Goal: Obtain resource: Download file/media

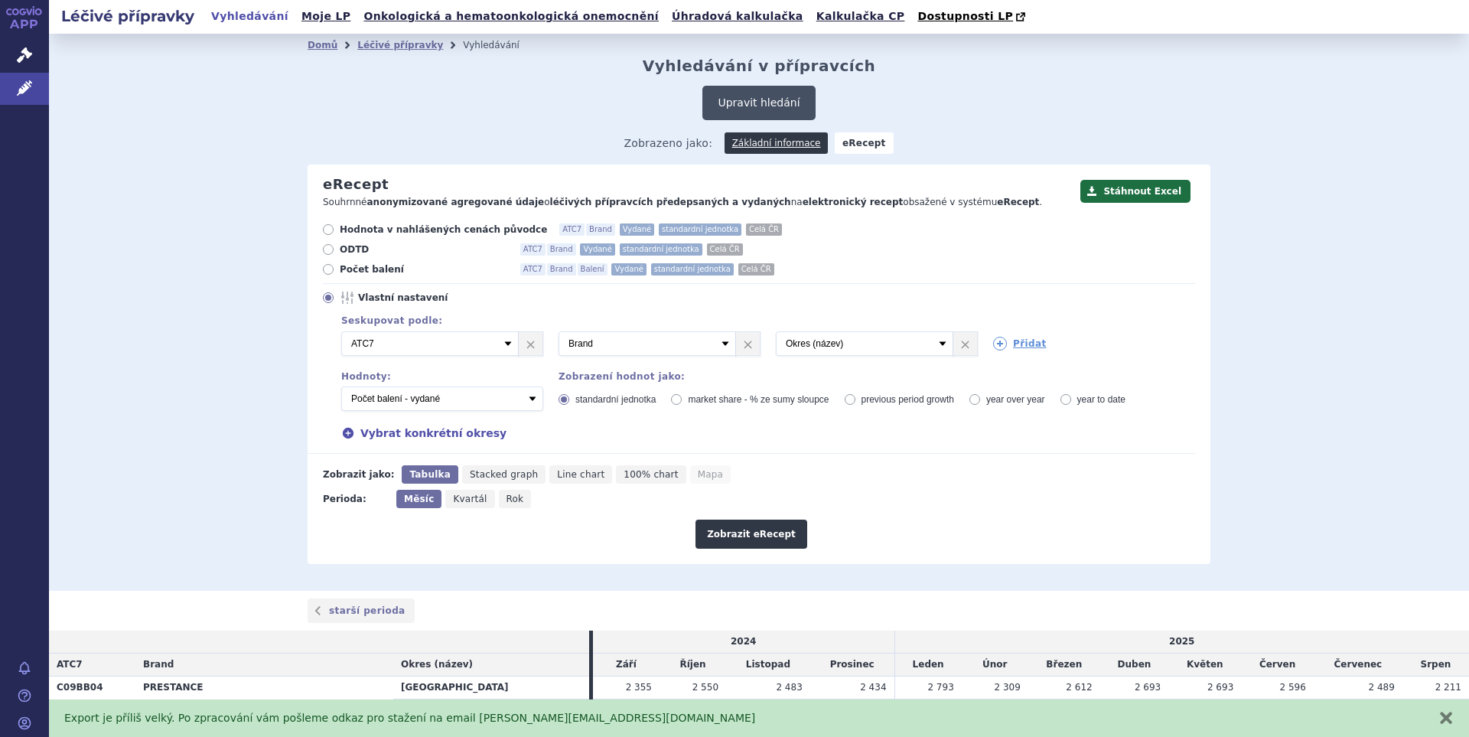
click at [775, 98] on button "Upravit hledání" at bounding box center [758, 103] width 112 height 34
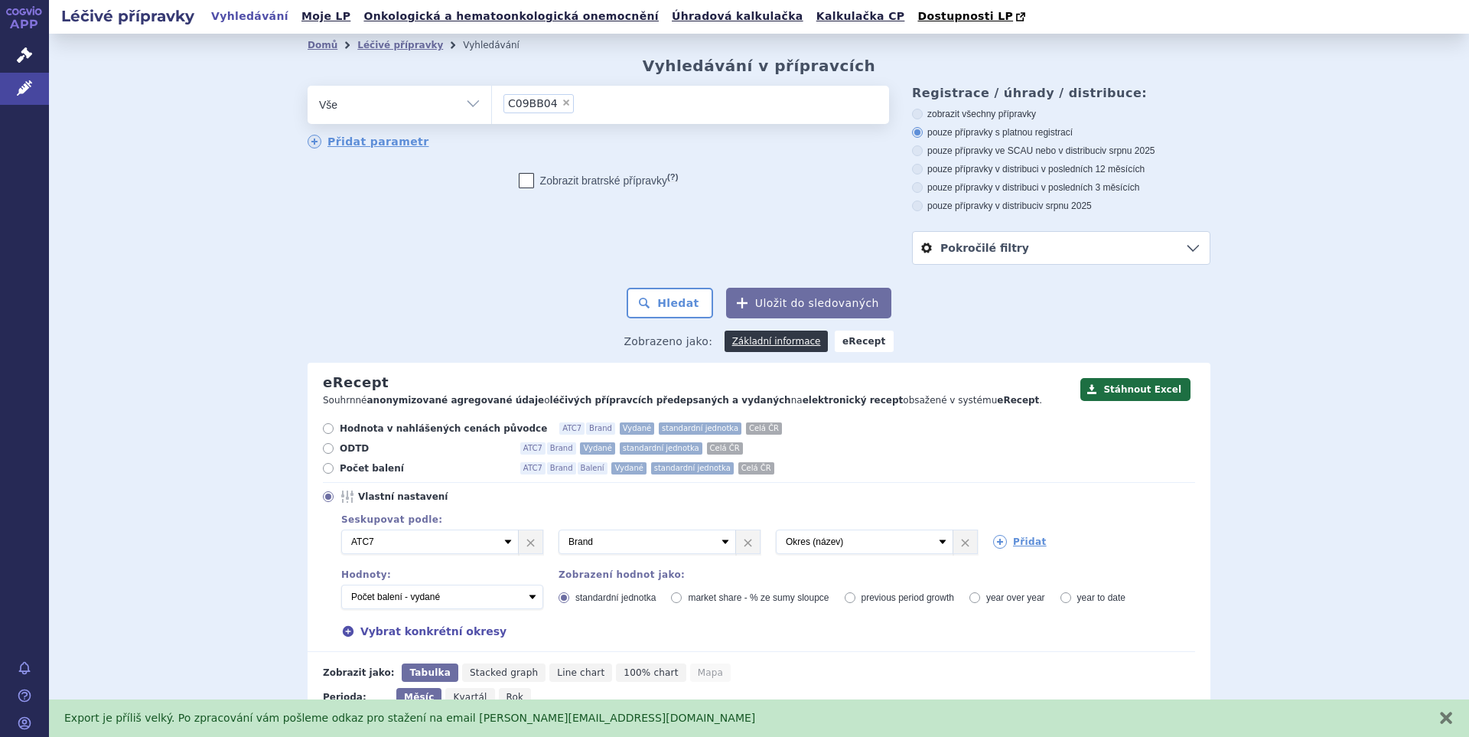
click at [561, 106] on span "×" at bounding box center [565, 102] width 9 height 9
click at [492, 106] on select "C09BB04" at bounding box center [491, 104] width 1 height 38
select select
type input "B01AE07"
select select "B01AE07"
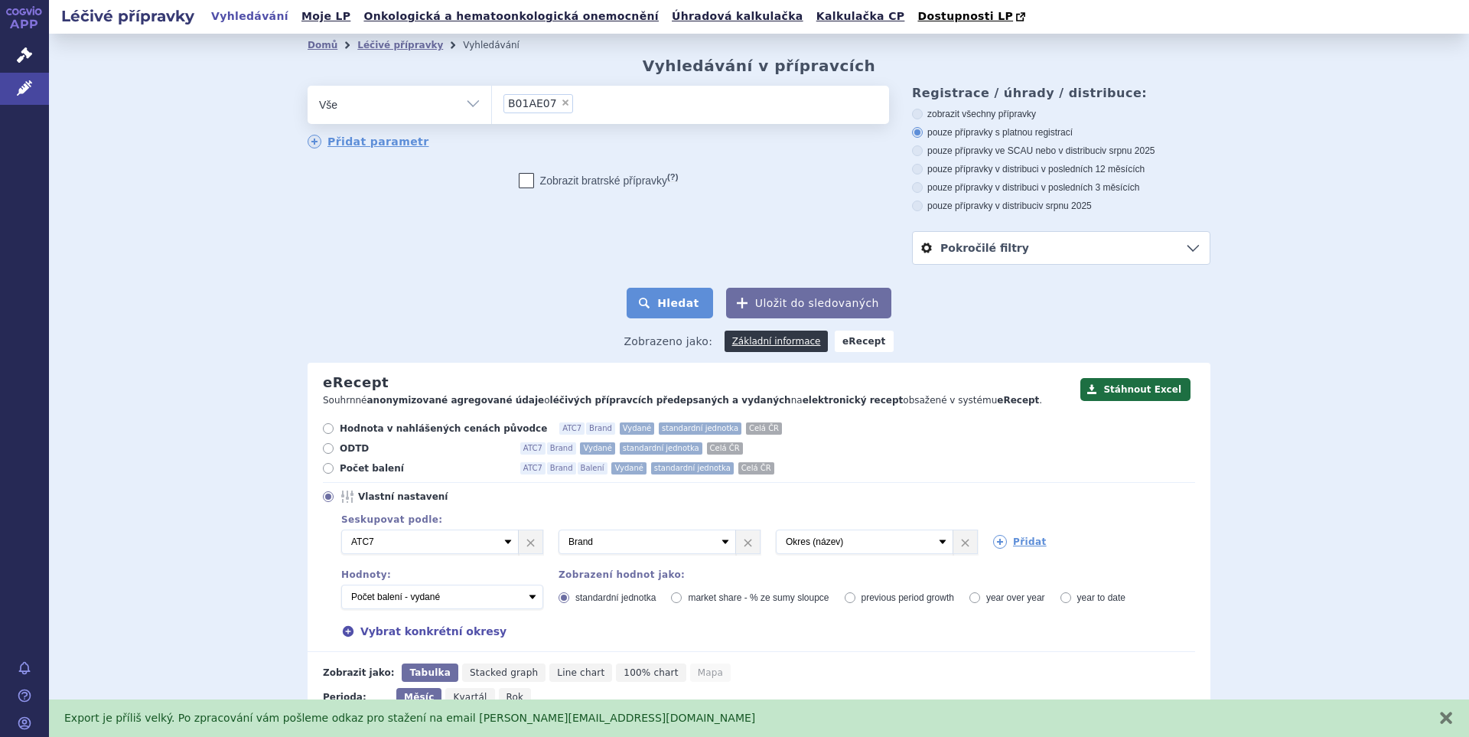
click at [675, 301] on button "Hledat" at bounding box center [669, 303] width 86 height 31
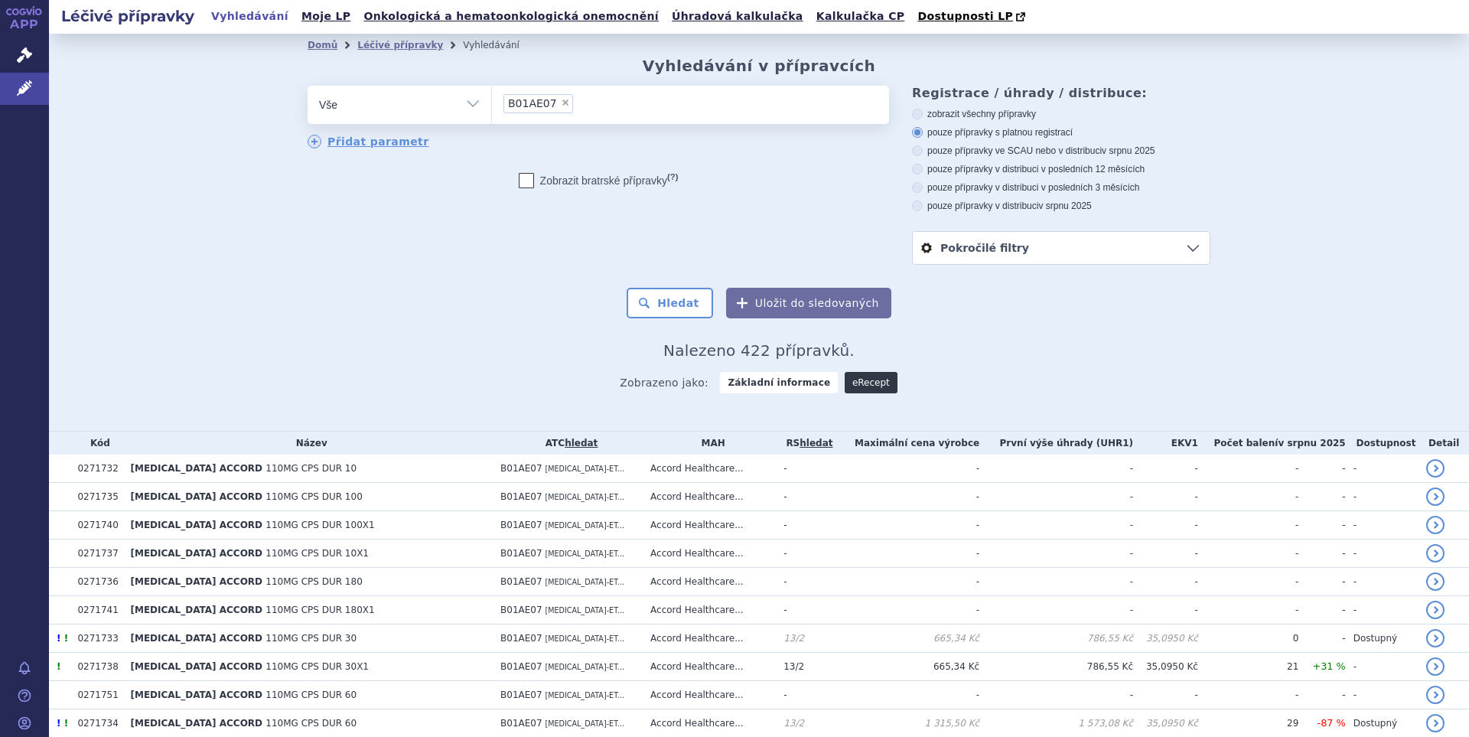
click at [855, 387] on link "eRecept" at bounding box center [870, 382] width 53 height 21
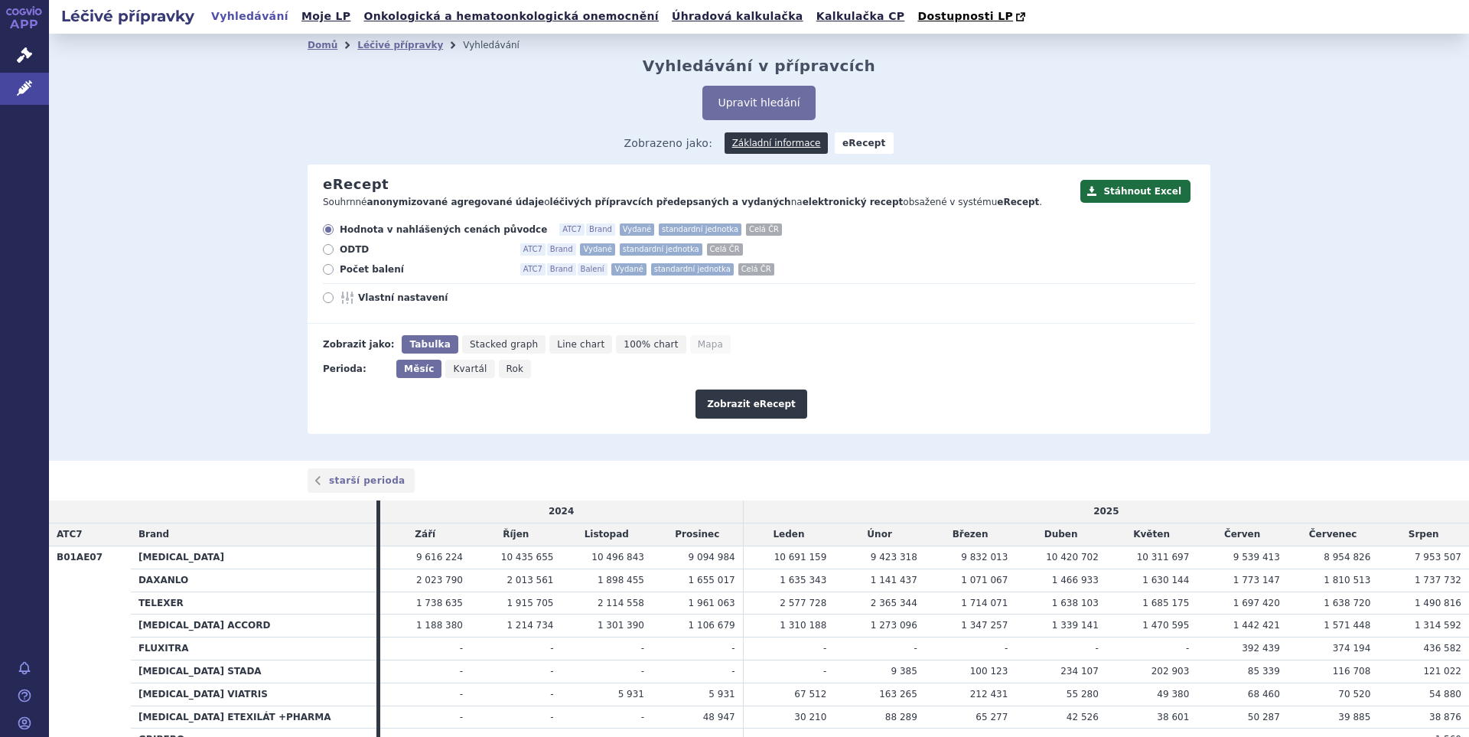
click at [376, 305] on div "Hodnota v nahlášených cenách původce ATC7 Brand Vydané standardní jednotka Celá…" at bounding box center [750, 273] width 887 height 100
click at [372, 301] on span "Vlastní nastavení" at bounding box center [442, 297] width 168 height 12
click at [334, 301] on input "Vlastní nastavení" at bounding box center [329, 299] width 10 height 10
radio input "true"
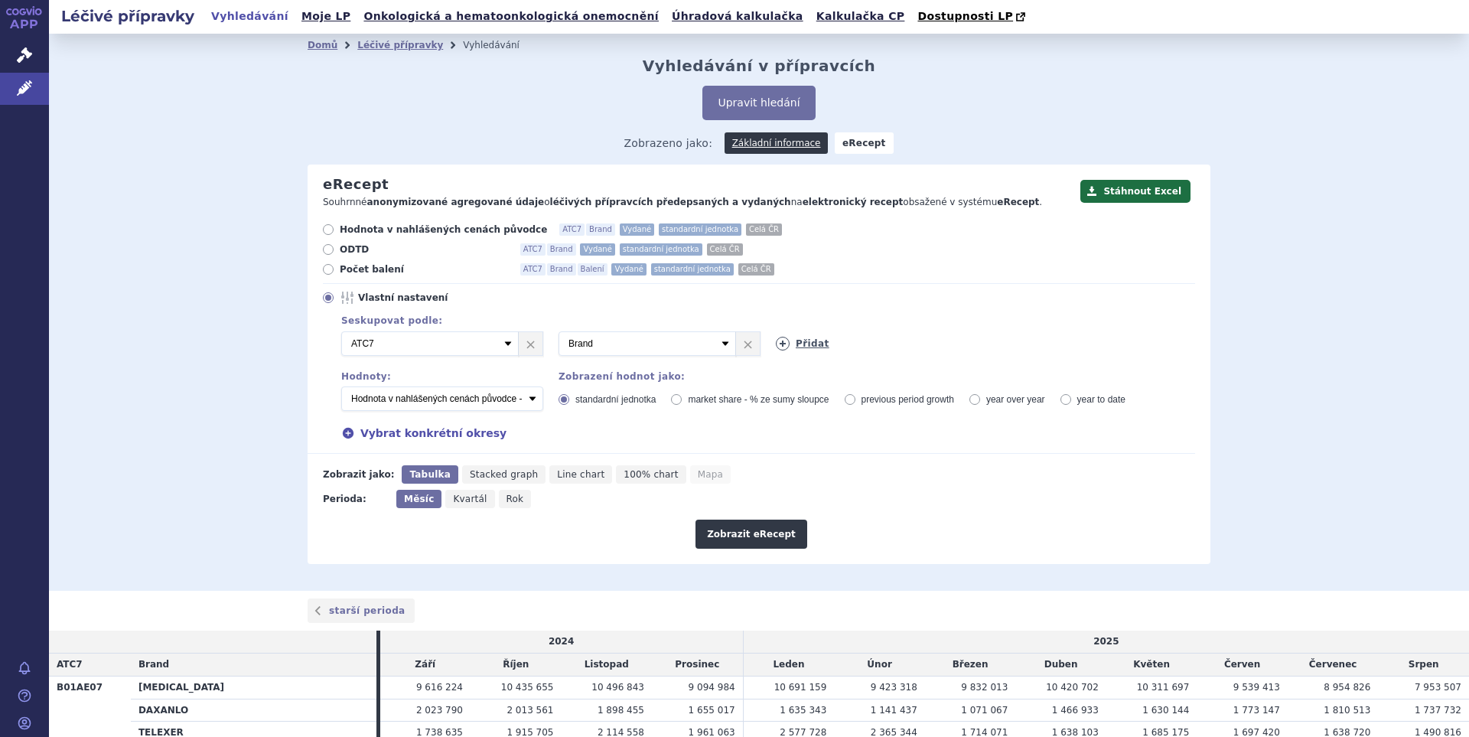
click at [805, 346] on link "Přidat" at bounding box center [803, 344] width 54 height 14
click at [903, 336] on select "Vyberte groupování ATC3 ATC5 ATC7 Brand Balení Síla Forma SÚKL kód MAH VPOIS Re…" at bounding box center [864, 343] width 177 height 24
select select "districtName"
click at [776, 332] on select "Vyberte groupování ATC3 ATC5 ATC7 Brand Balení Síla Forma SÚKL kód MAH VPOIS Re…" at bounding box center [864, 343] width 177 height 24
click at [528, 402] on select "Počet balení - vydané Hodnota v nahlášených cenách původce - vydané [DIS-13] Ho…" at bounding box center [442, 398] width 202 height 24
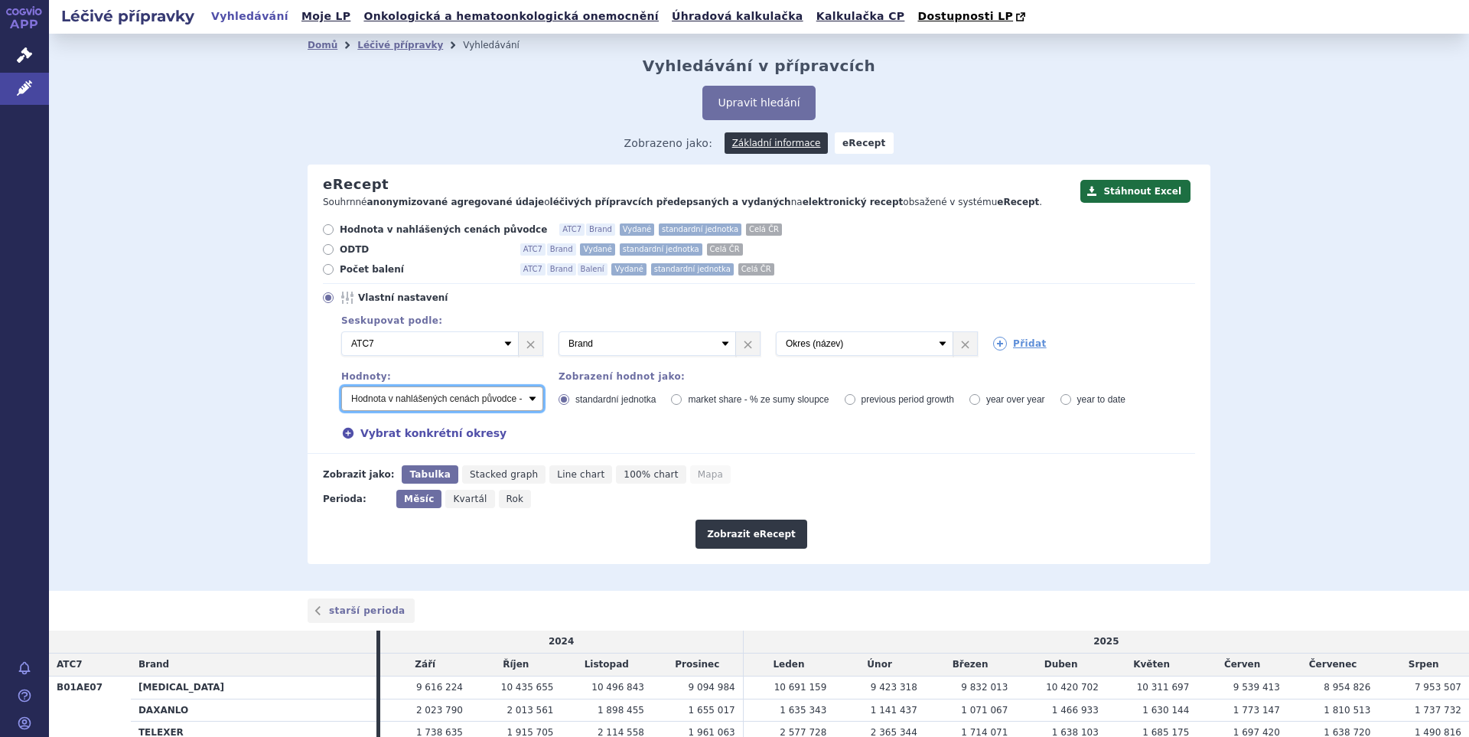
select select "predepsanePackages"
click at [341, 387] on select "Počet balení - vydané Hodnota v nahlášených cenách původce - vydané [DIS-13] Ho…" at bounding box center [442, 398] width 202 height 24
click at [772, 528] on button "Zobrazit eRecept" at bounding box center [751, 533] width 112 height 29
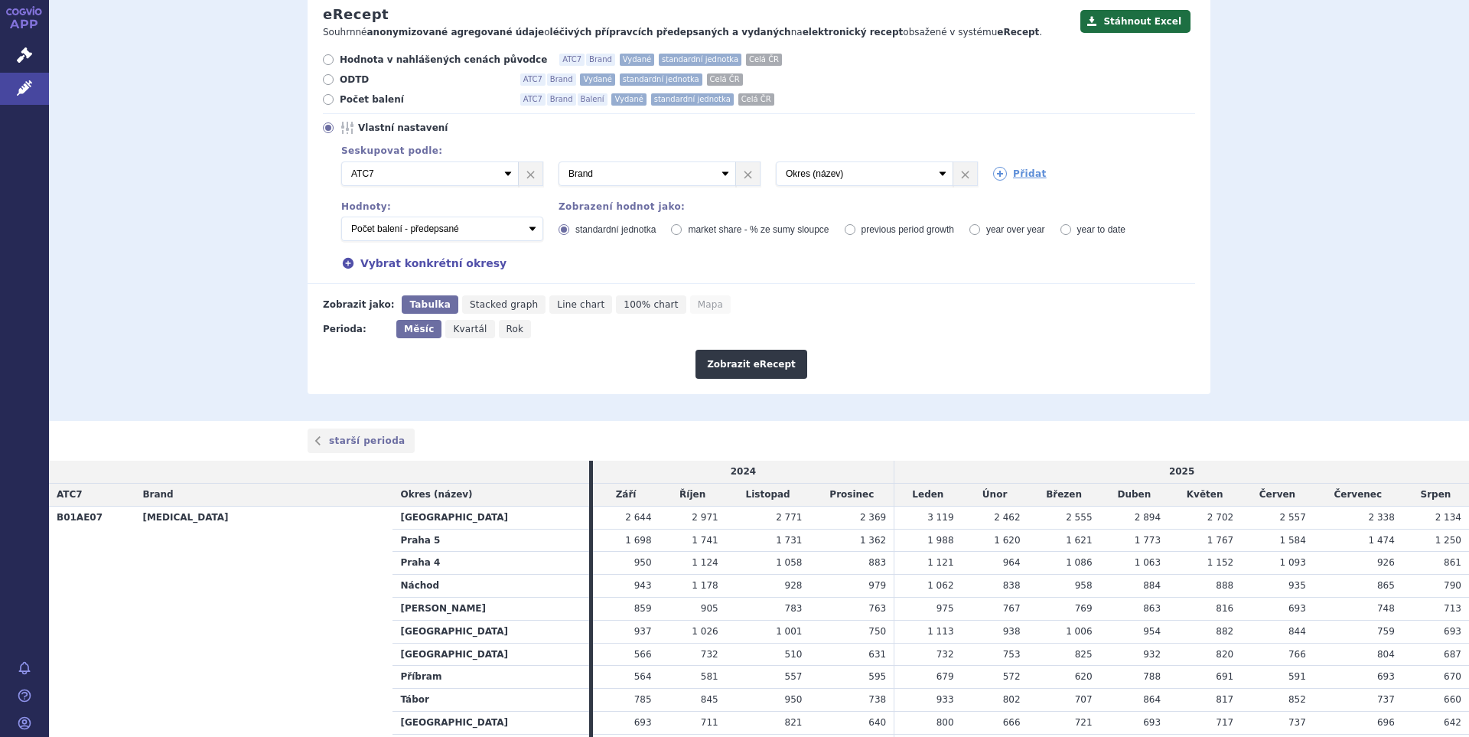
scroll to position [119, 0]
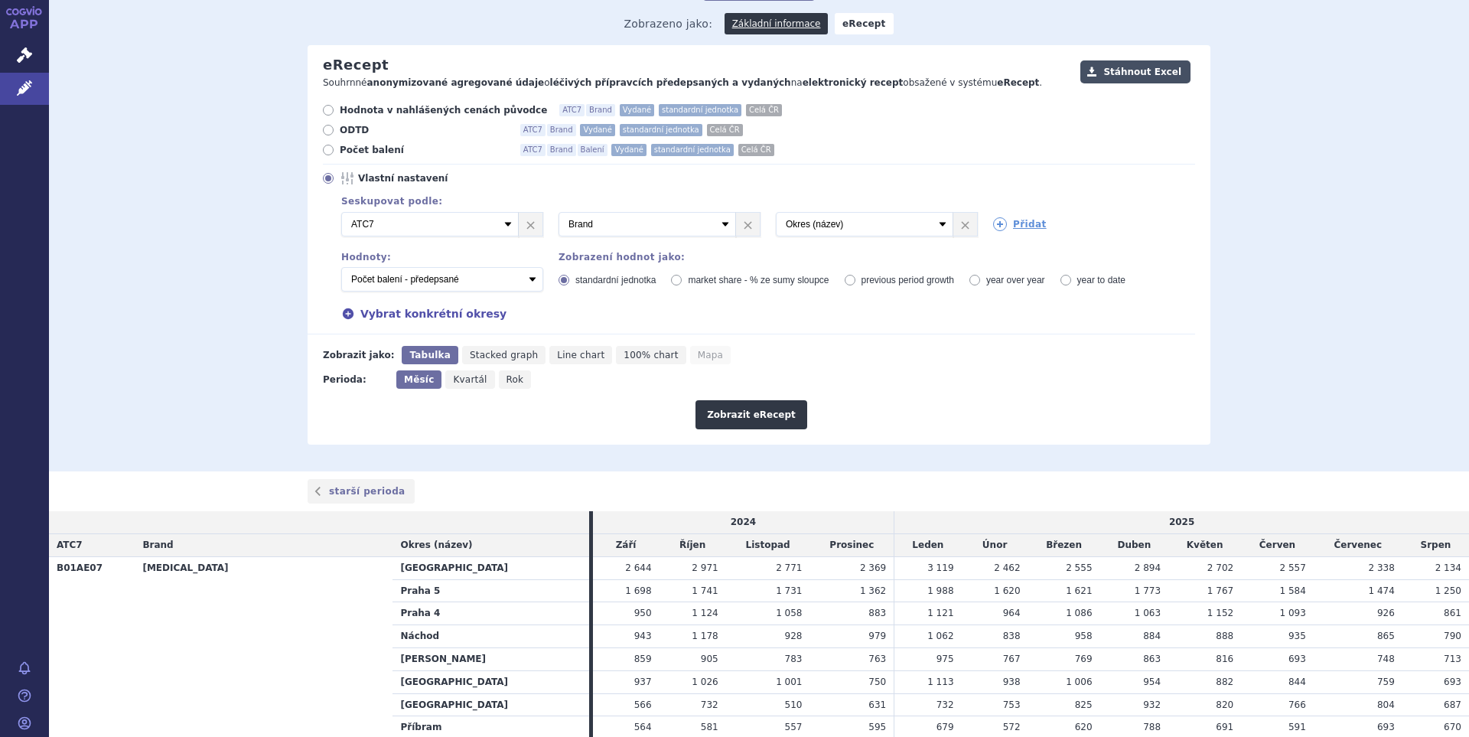
click at [1145, 78] on button "Stáhnout Excel" at bounding box center [1135, 71] width 110 height 23
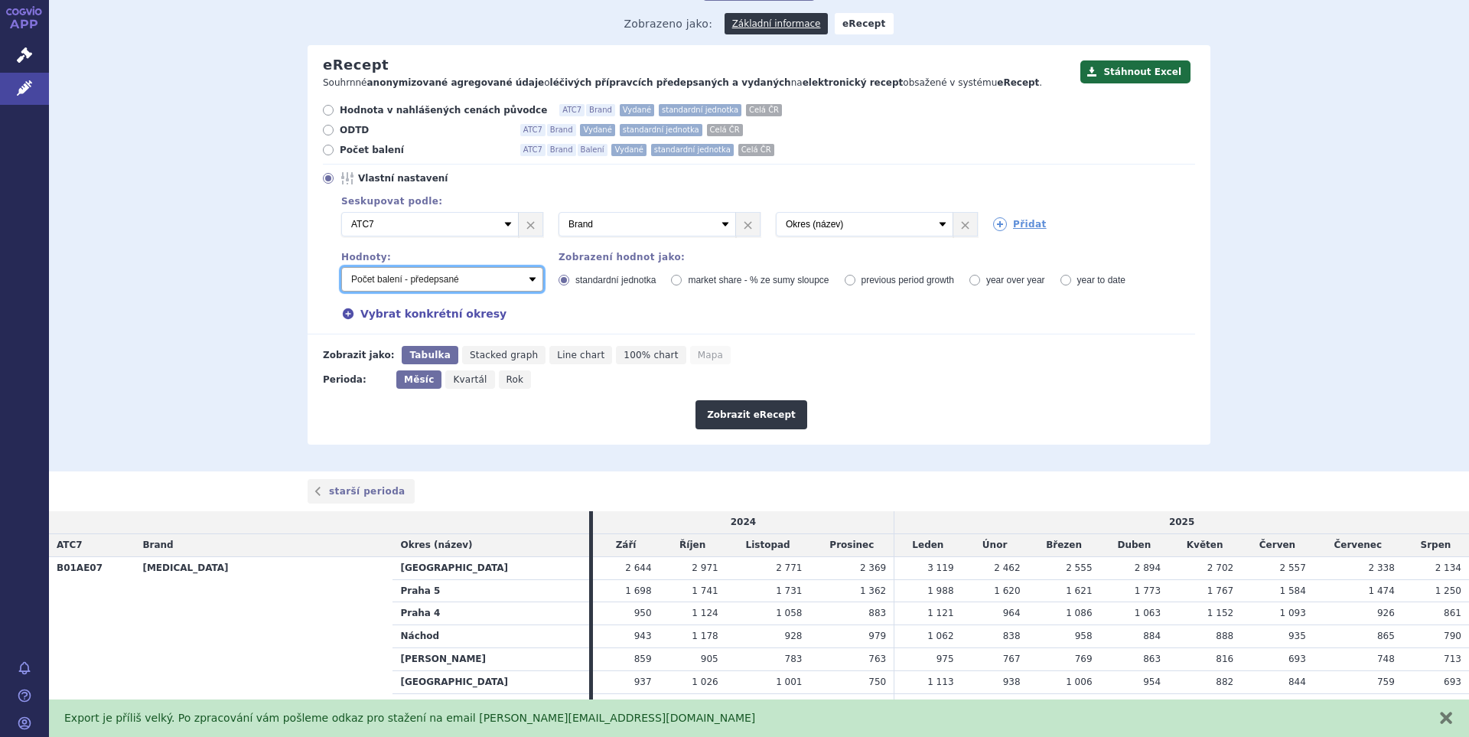
click at [529, 280] on select "Počet balení - vydané Hodnota v nahlášených cenách původce - vydané [DIS-13] Ho…" at bounding box center [442, 279] width 202 height 24
select select "vydanePackages"
click at [341, 268] on select "Počet balení - vydané Hodnota v nahlášených cenách původce - vydané [DIS-13] Ho…" at bounding box center [442, 279] width 202 height 24
click at [755, 422] on button "Zobrazit eRecept" at bounding box center [751, 414] width 112 height 29
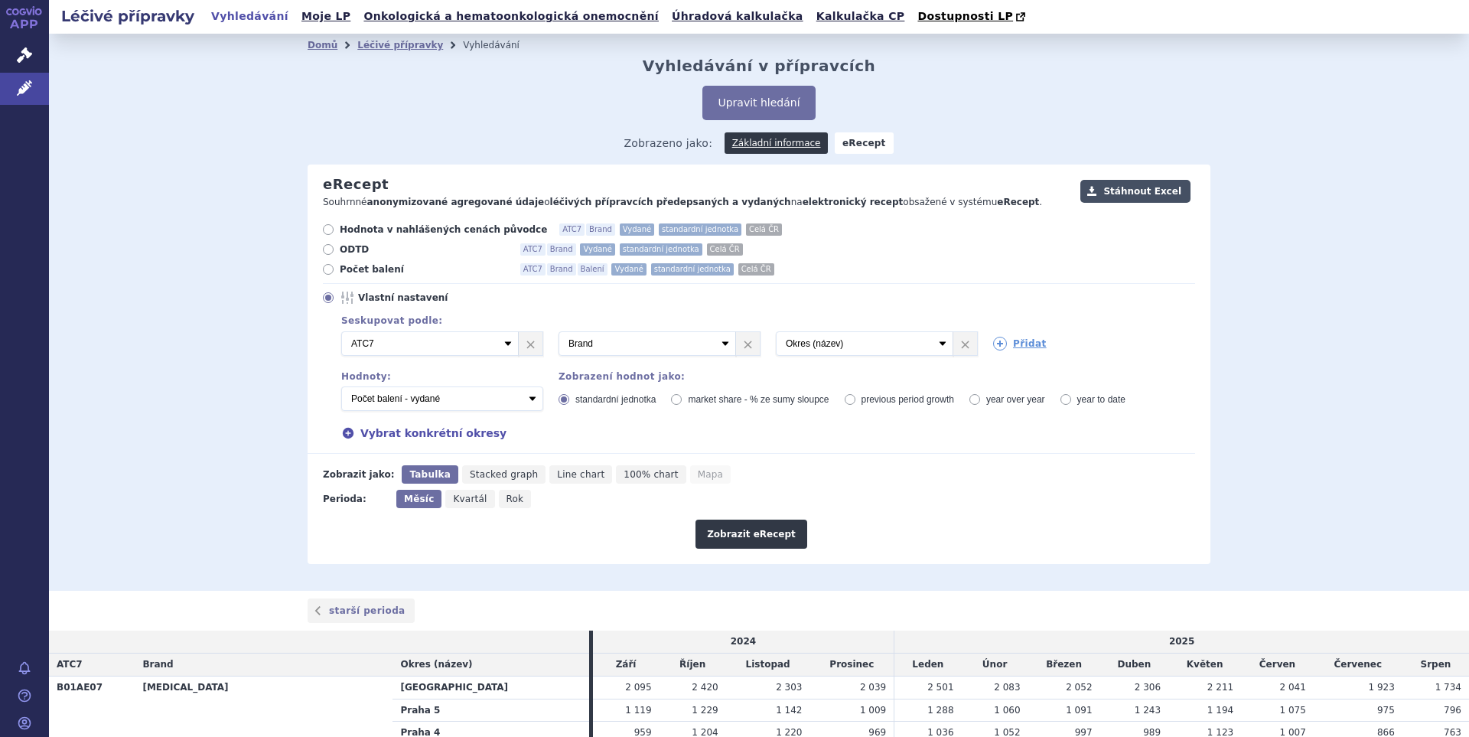
click at [1132, 193] on button "Stáhnout Excel" at bounding box center [1135, 191] width 110 height 23
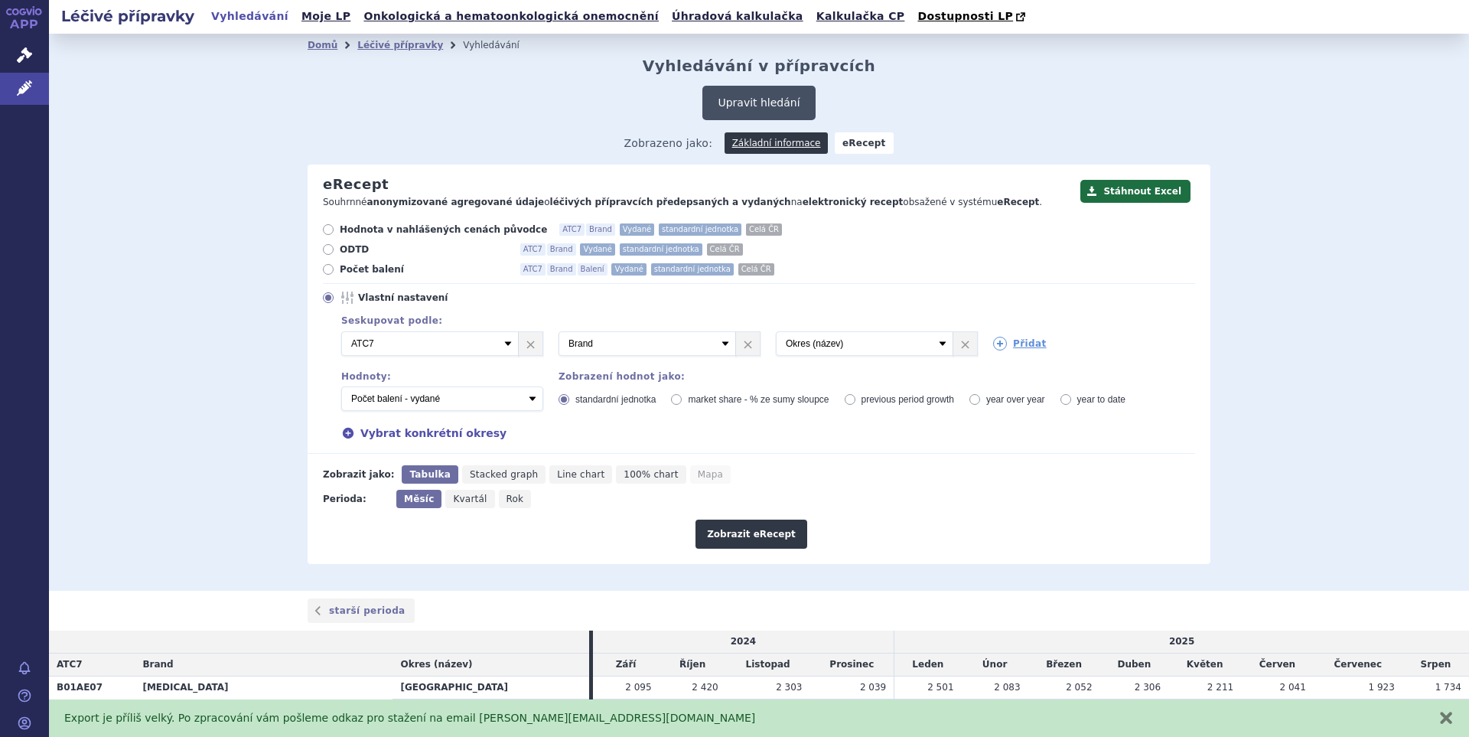
click at [768, 106] on button "Upravit hledání" at bounding box center [758, 103] width 112 height 34
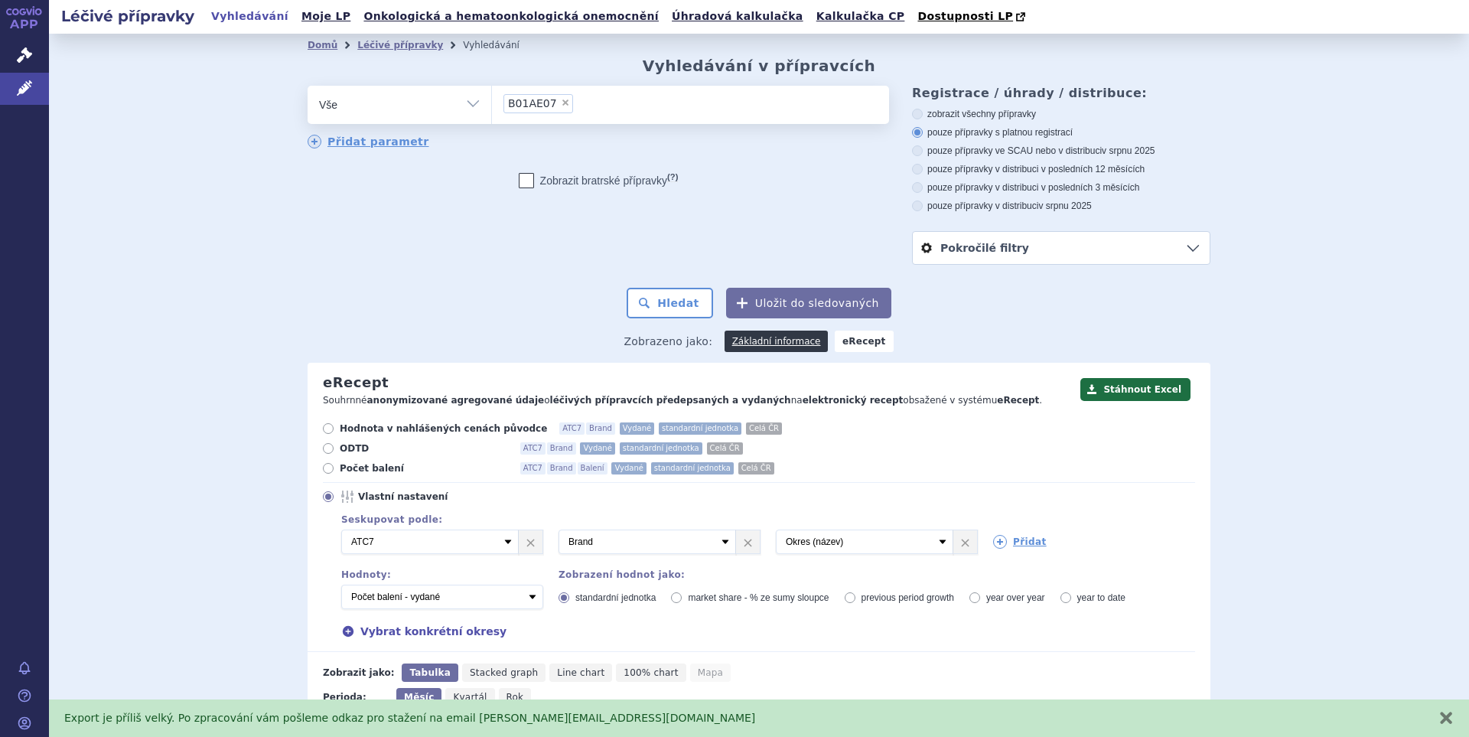
click at [561, 107] on span "×" at bounding box center [565, 102] width 9 height 9
click at [492, 107] on select "B01AE07" at bounding box center [491, 104] width 1 height 38
select select
paste input "B01AF03"
type input "B01AF03"
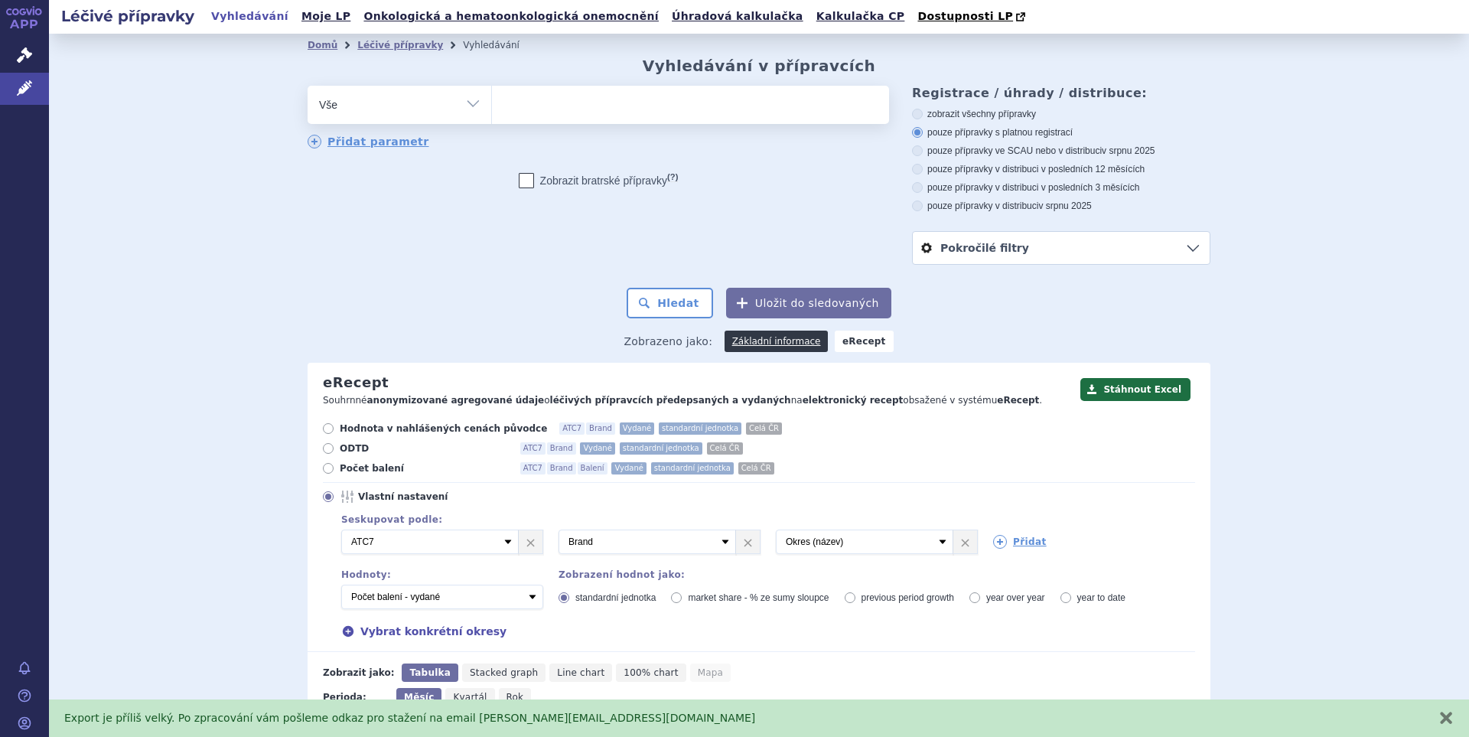
select select "B01AF03"
click at [677, 308] on button "Hledat" at bounding box center [669, 303] width 86 height 31
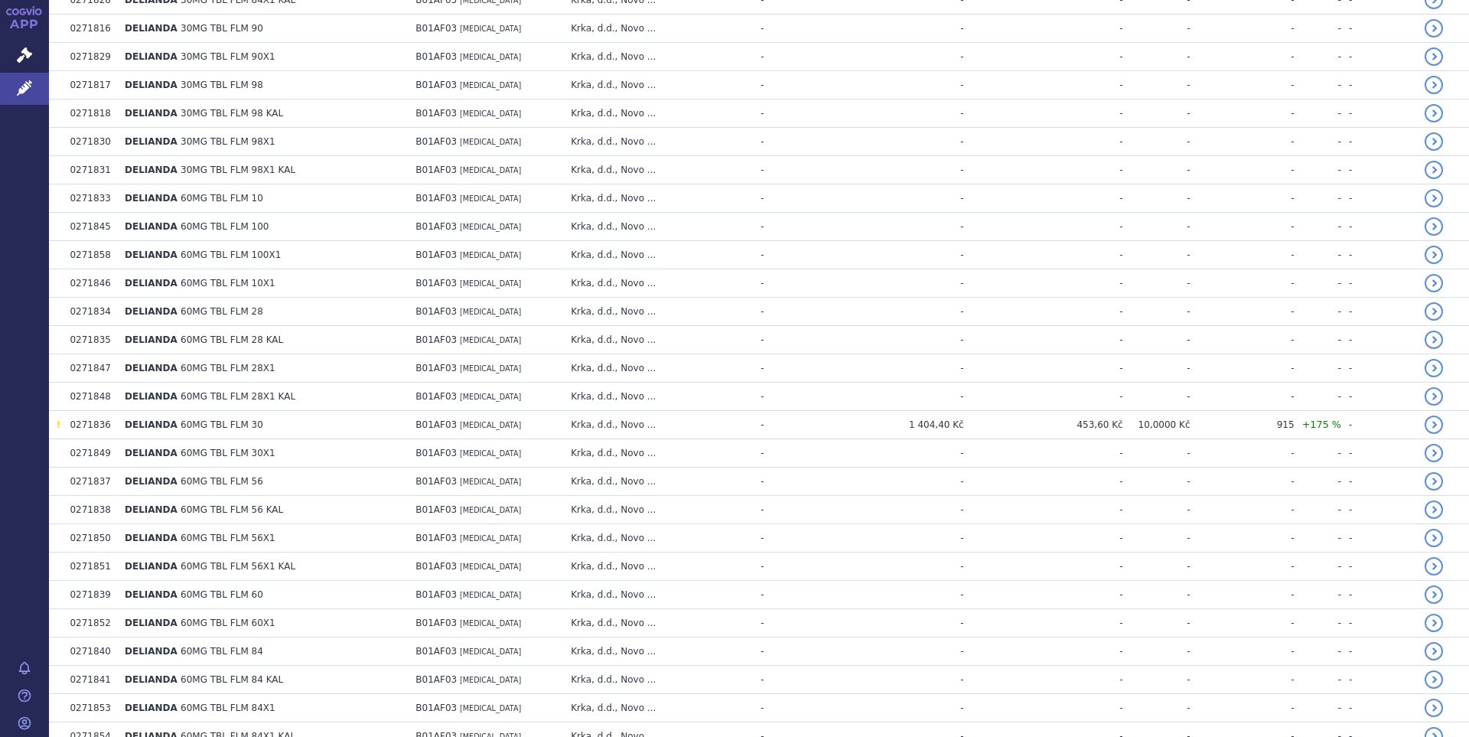
scroll to position [1074, 0]
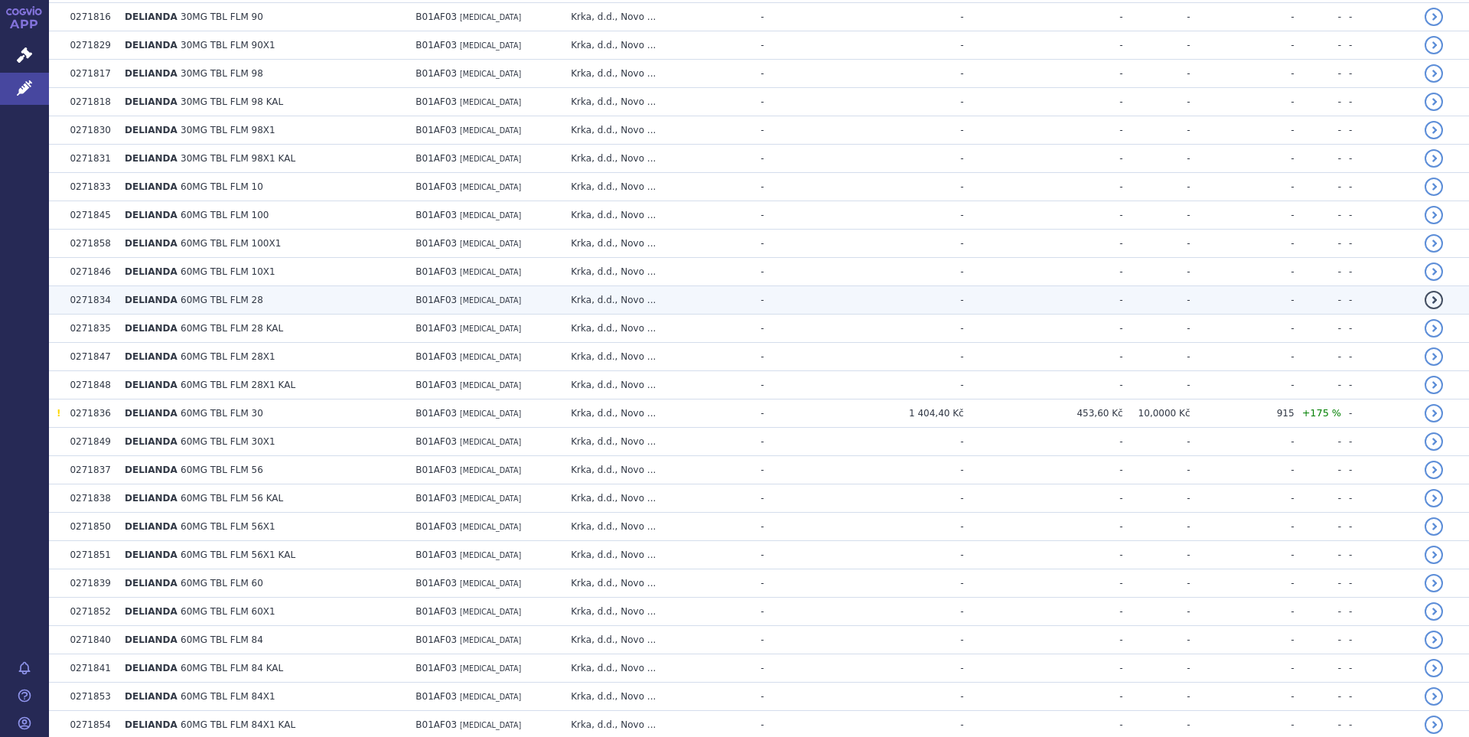
click at [423, 294] on span "B01AF03" at bounding box center [435, 299] width 41 height 11
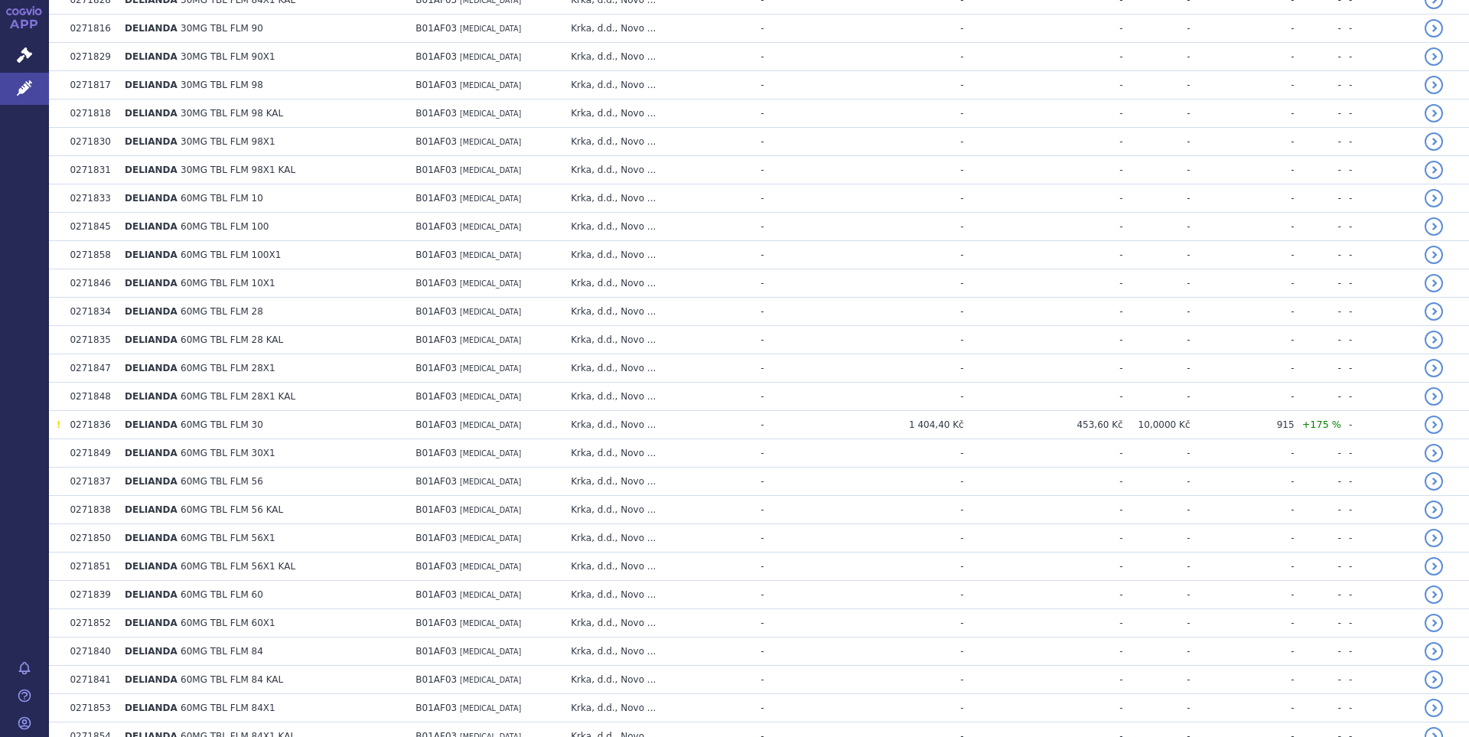
scroll to position [1216, 0]
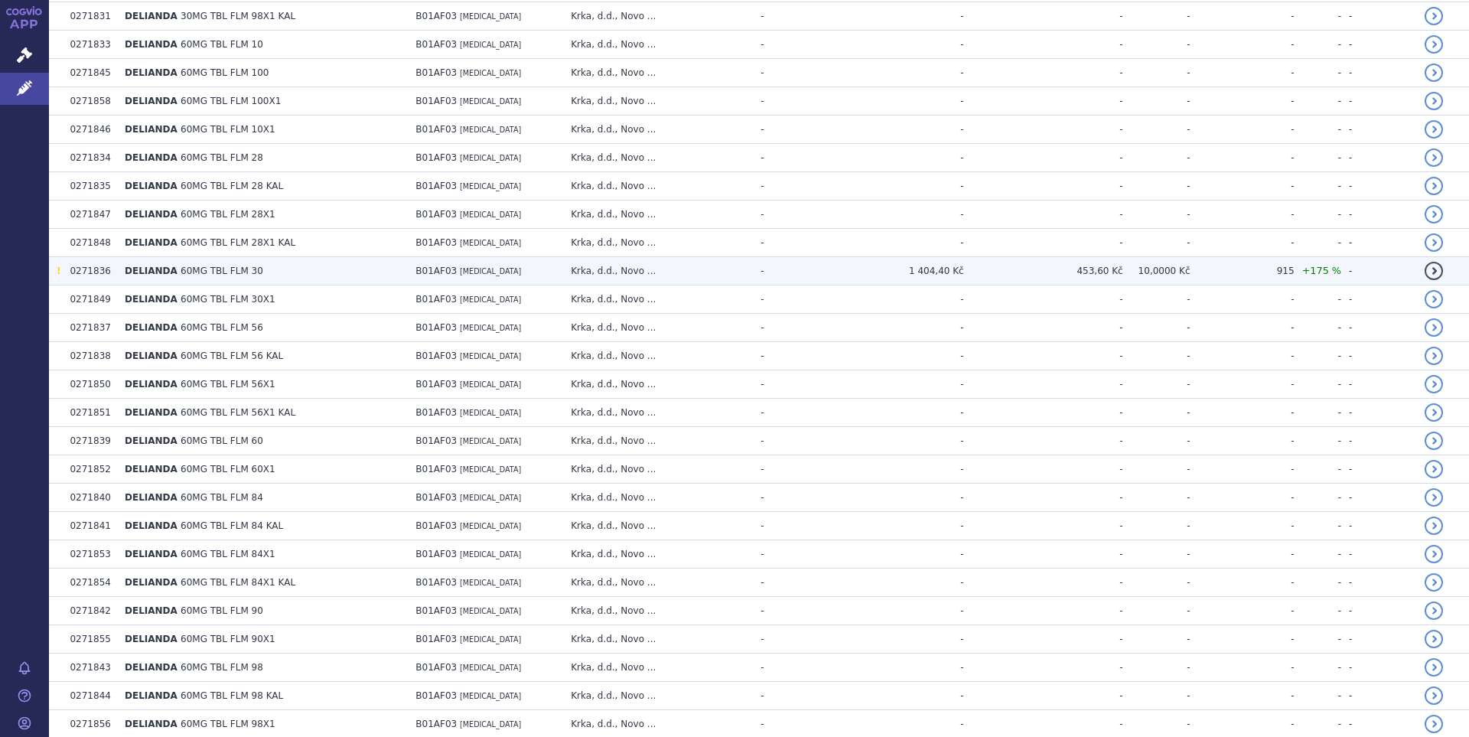
click at [602, 274] on td "Krka, d.d., Novo ..." at bounding box center [658, 271] width 190 height 28
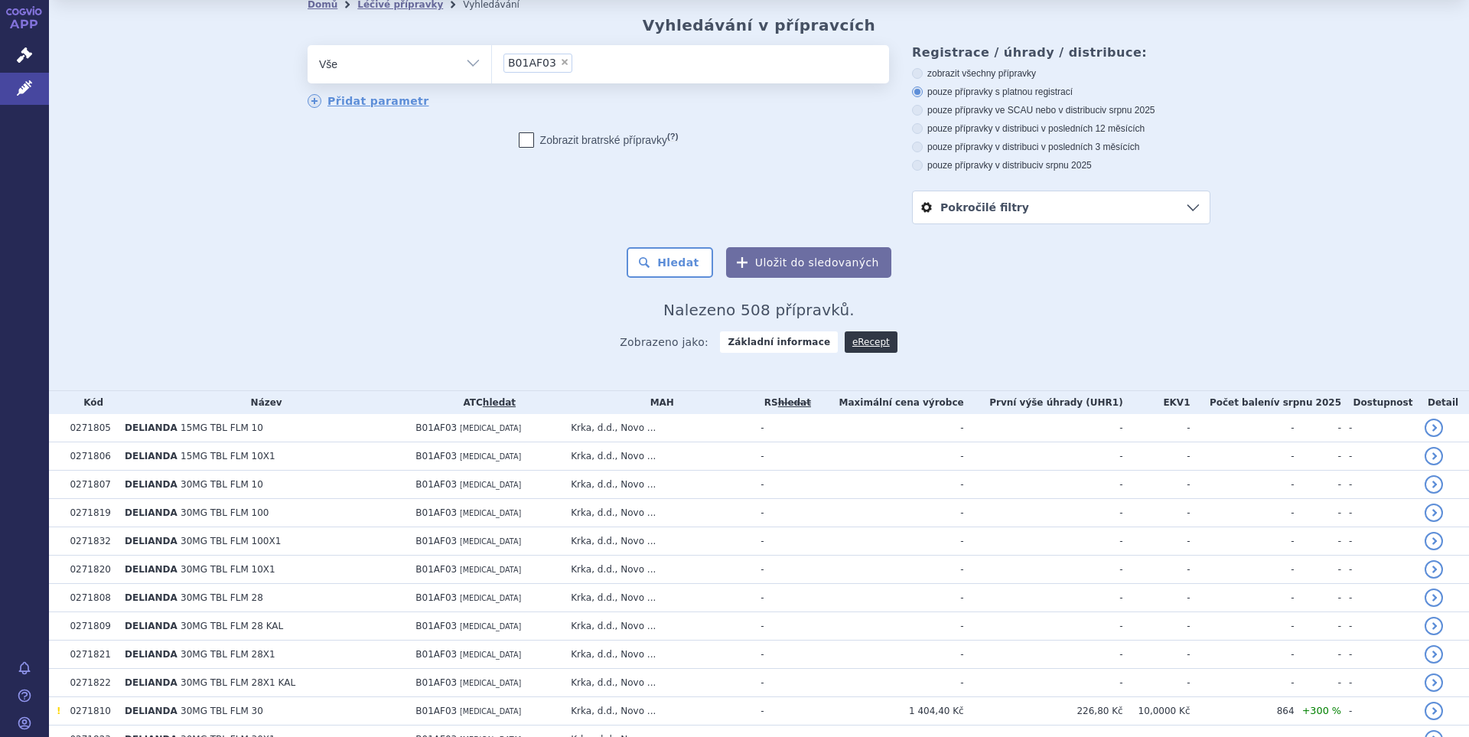
scroll to position [44, 0]
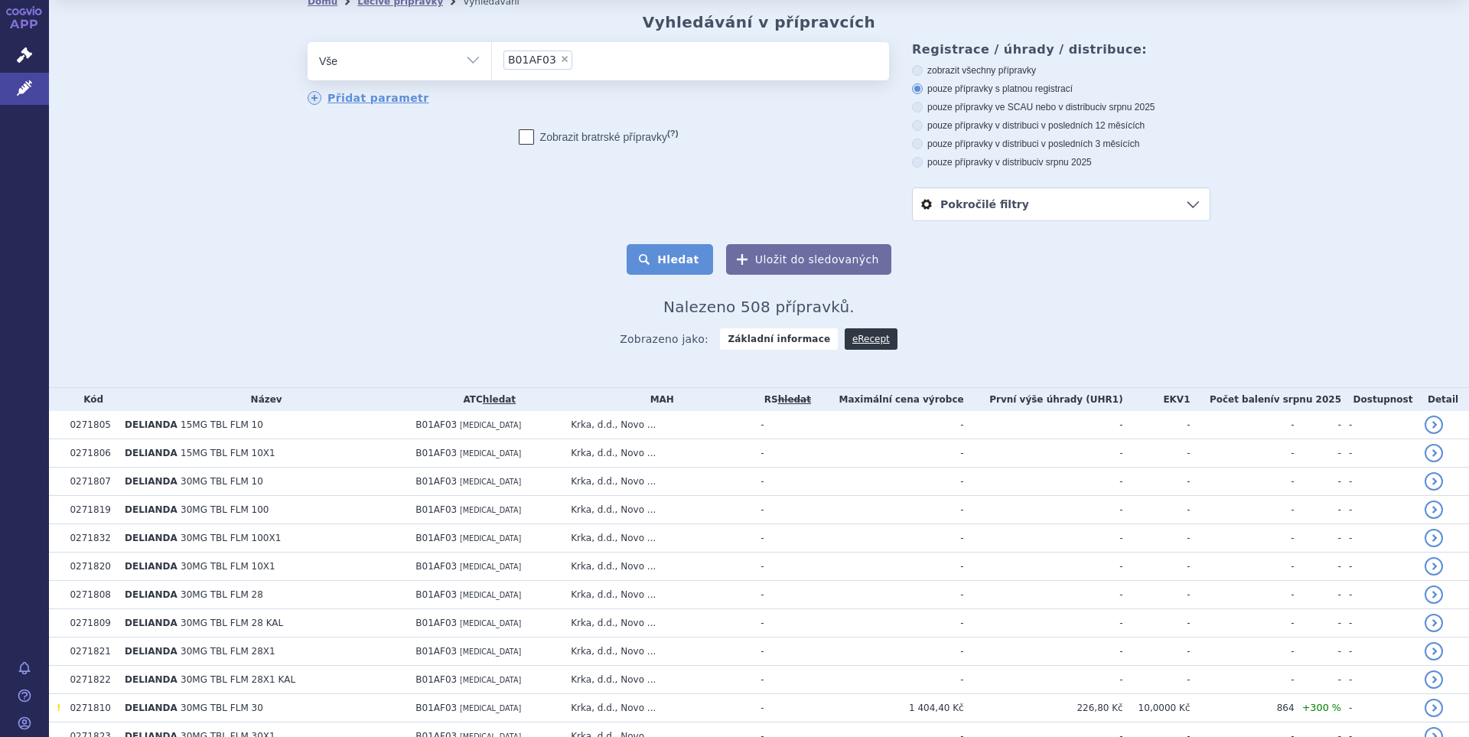
click at [668, 267] on button "Hledat" at bounding box center [669, 259] width 86 height 31
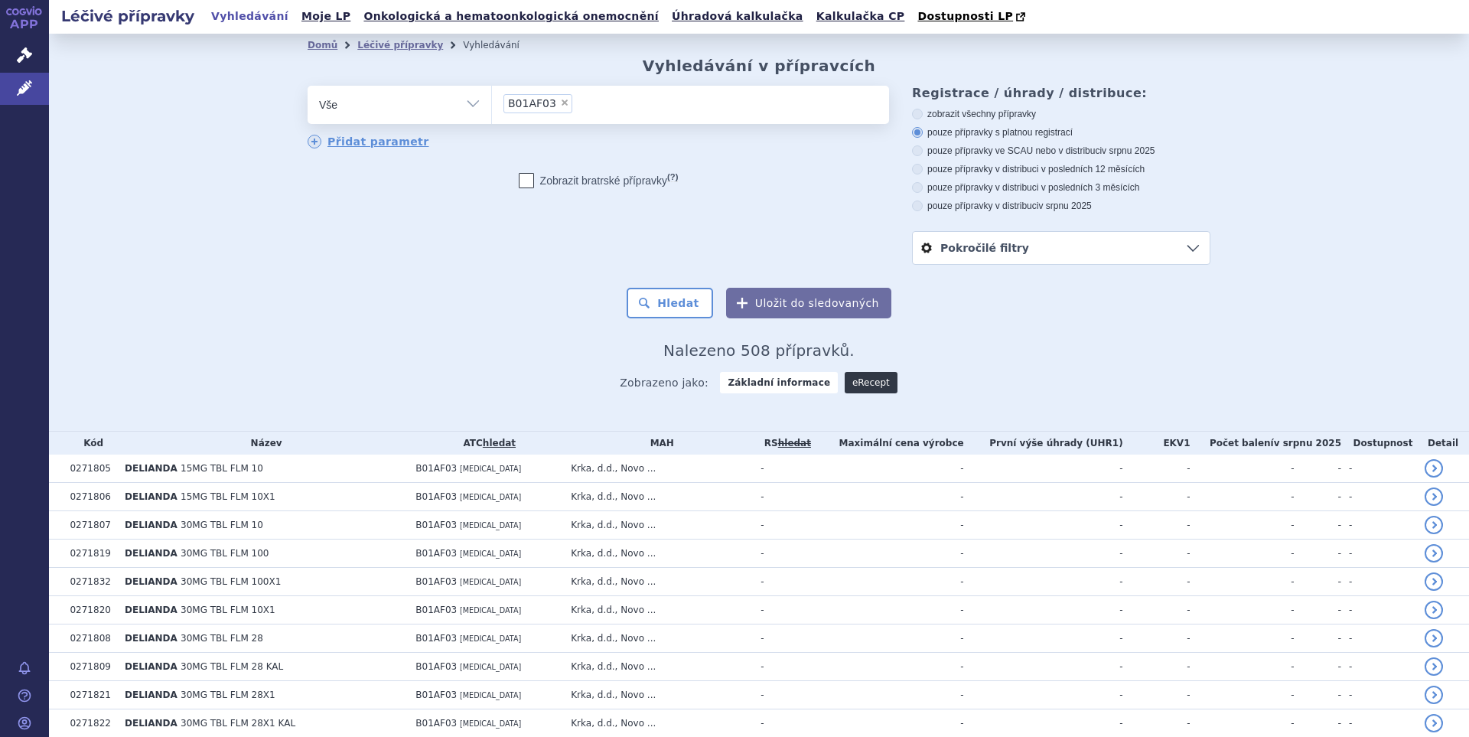
click at [856, 388] on link "eRecept" at bounding box center [870, 382] width 53 height 21
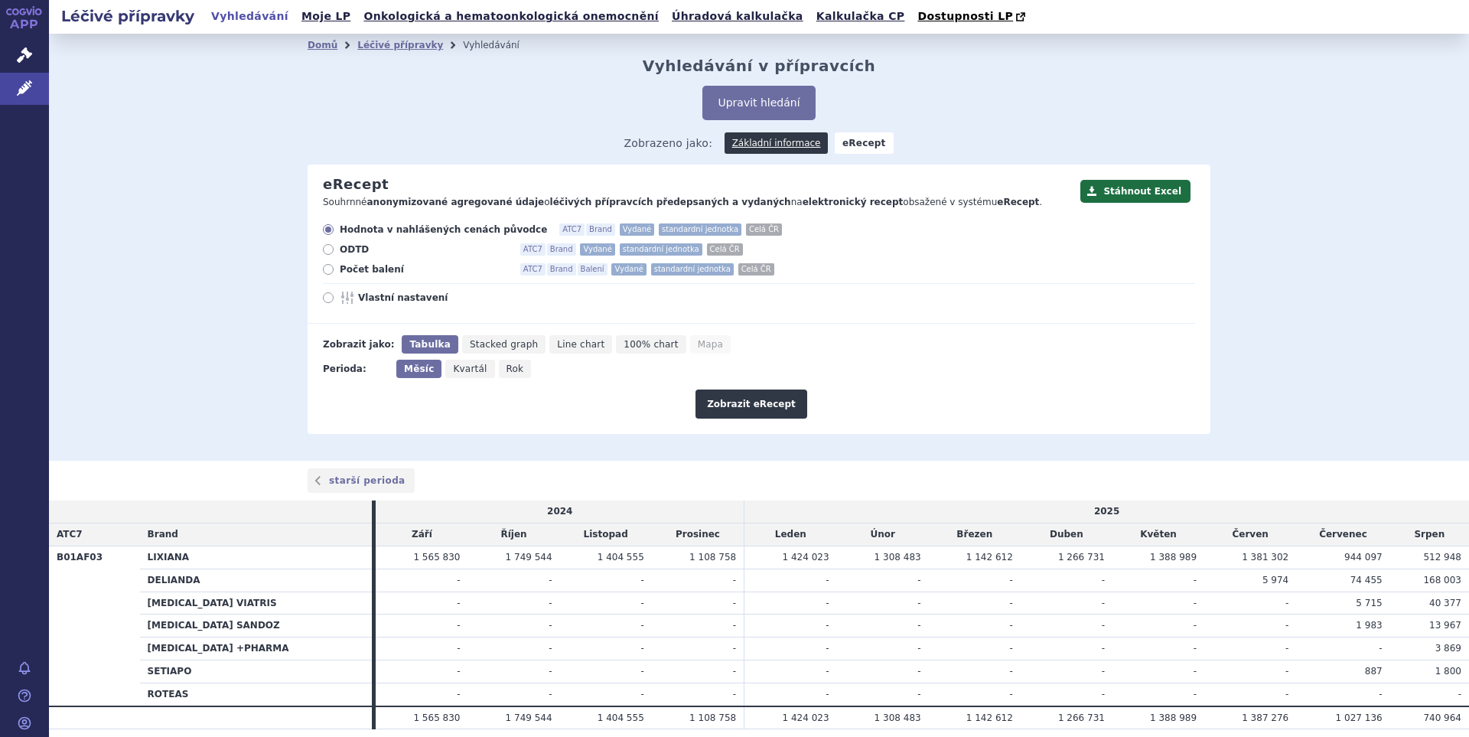
click at [371, 304] on span "Vlastní nastavení" at bounding box center [442, 297] width 168 height 12
click at [334, 304] on input "Vlastní nastavení" at bounding box center [329, 299] width 10 height 10
radio input "true"
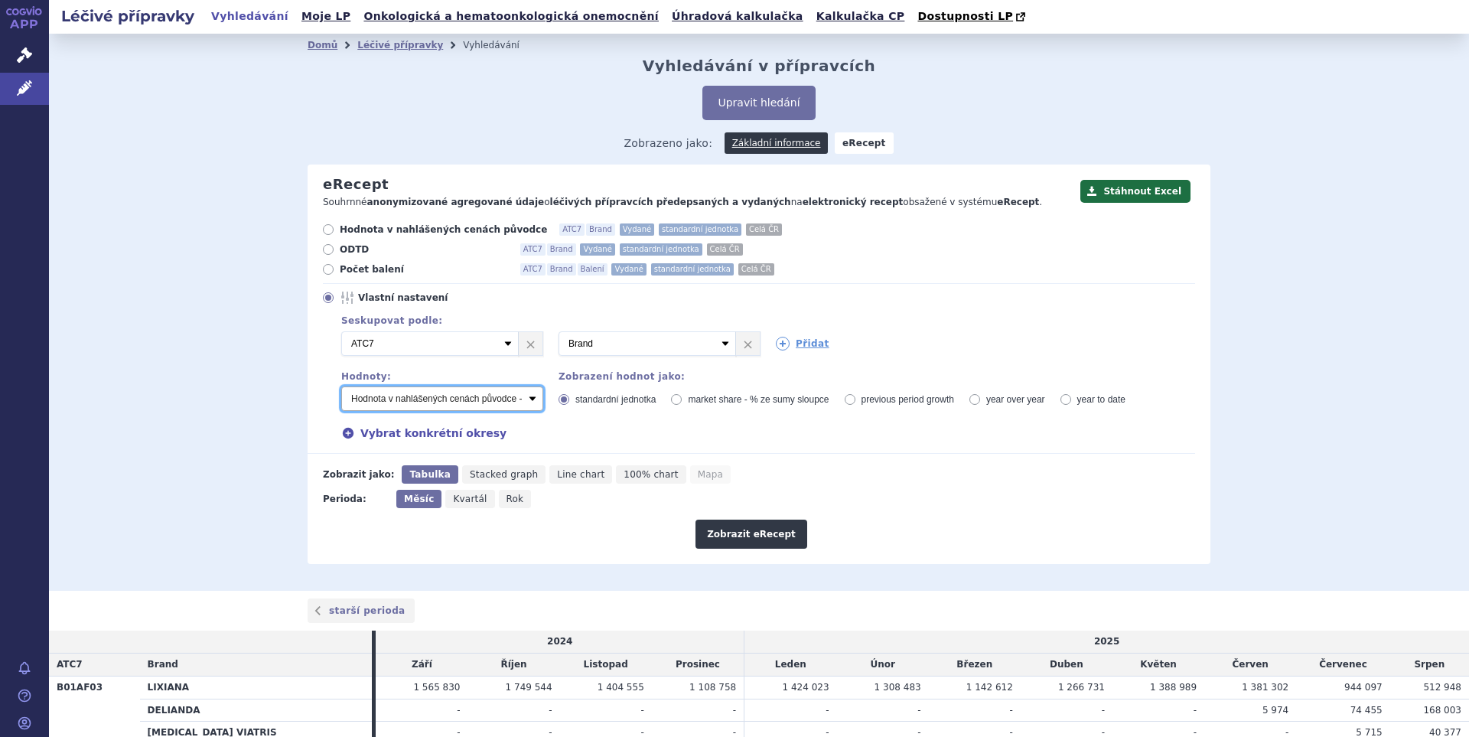
click at [522, 401] on select "Počet balení - vydané Hodnota v nahlášených cenách původce - vydané [DIS-13] Ho…" at bounding box center [442, 398] width 202 height 24
select select "predepsanePackages"
click at [341, 387] on select "Počet balení - vydané Hodnota v nahlášených cenách původce - vydané [DIS-13] Ho…" at bounding box center [442, 398] width 202 height 24
click at [805, 343] on link "Přidat" at bounding box center [803, 344] width 54 height 14
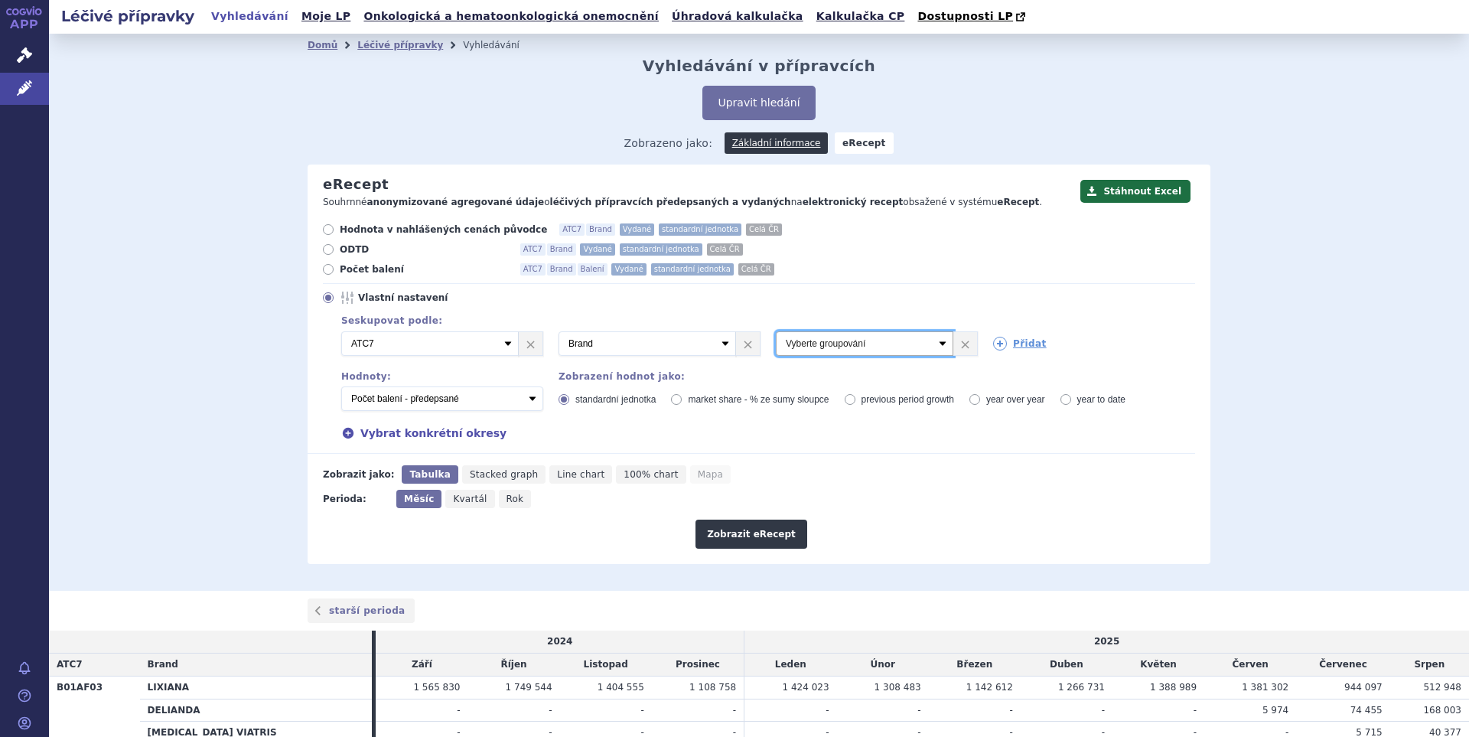
click at [934, 348] on select "Vyberte groupování ATC3 ATC5 ATC7 Brand Balení Síla Forma SÚKL kód MAH VPOIS Re…" at bounding box center [864, 343] width 177 height 24
click at [776, 332] on select "Vyberte groupování ATC3 ATC5 ATC7 Brand Balení Síla Forma SÚKL kód MAH VPOIS Re…" at bounding box center [864, 343] width 177 height 24
click at [939, 344] on select "Vyberte groupování ATC3 ATC5 ATC7 Brand Balení Síla Forma SÚKL kód MAH VPOIS Re…" at bounding box center [864, 343] width 177 height 24
select select "package"
click at [776, 332] on select "Vyberte groupování ATC3 ATC5 ATC7 Brand Balení Síla Forma SÚKL kód MAH VPOIS Re…" at bounding box center [864, 343] width 177 height 24
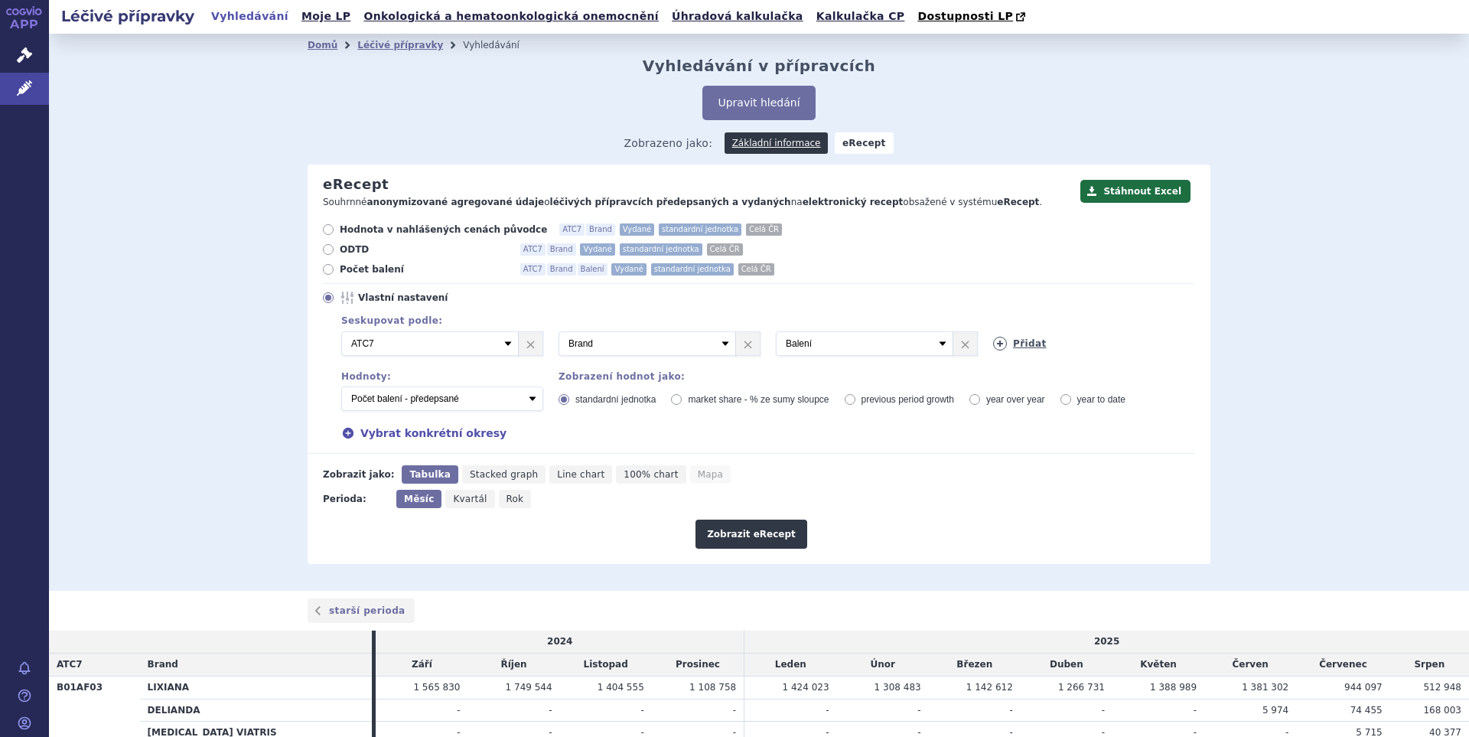
click at [1023, 340] on link "Přidat" at bounding box center [1020, 344] width 54 height 14
click at [1127, 345] on select "Vyberte groupování ATC3 ATC5 ATC7 Brand Balení Síla Forma SÚKL kód MAH VPOIS Re…" at bounding box center [1081, 343] width 177 height 24
select select "districtName"
click at [993, 332] on select "Vyberte groupování ATC3 ATC5 ATC7 Brand Balení Síla Forma SÚKL kód MAH VPOIS Re…" at bounding box center [1081, 343] width 177 height 24
click at [735, 536] on button "Zobrazit eRecept" at bounding box center [751, 533] width 112 height 29
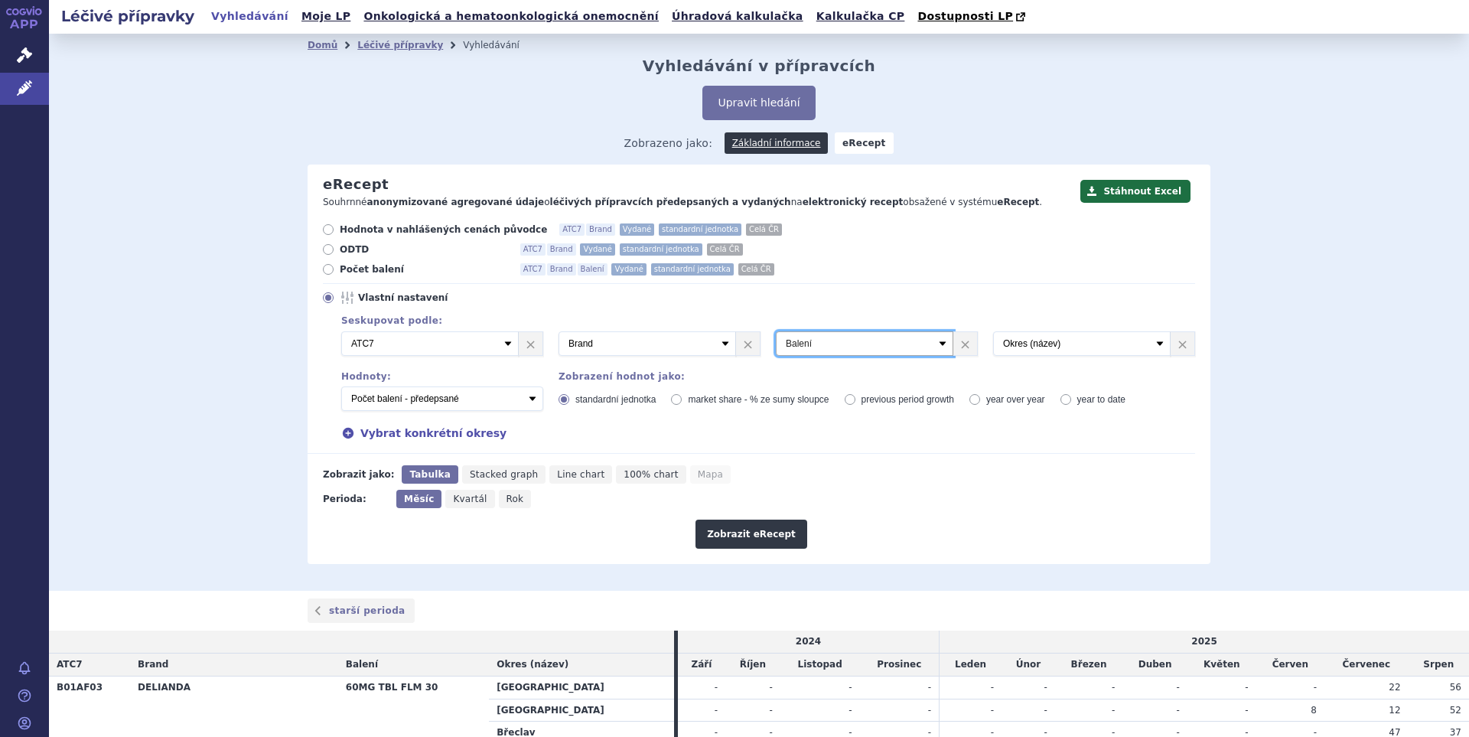
click at [938, 345] on select "Vyberte groupování ATC3 ATC5 ATC7 Brand Balení Síla Forma SÚKL kód MAH VPOIS Re…" at bounding box center [864, 343] width 177 height 24
select select "dosageStrength"
click at [776, 332] on select "Vyberte groupování ATC3 ATC5 ATC7 Brand Balení Síla Forma SÚKL kód MAH VPOIS Re…" at bounding box center [864, 343] width 177 height 24
click at [749, 534] on button "Zobrazit eRecept" at bounding box center [751, 533] width 112 height 29
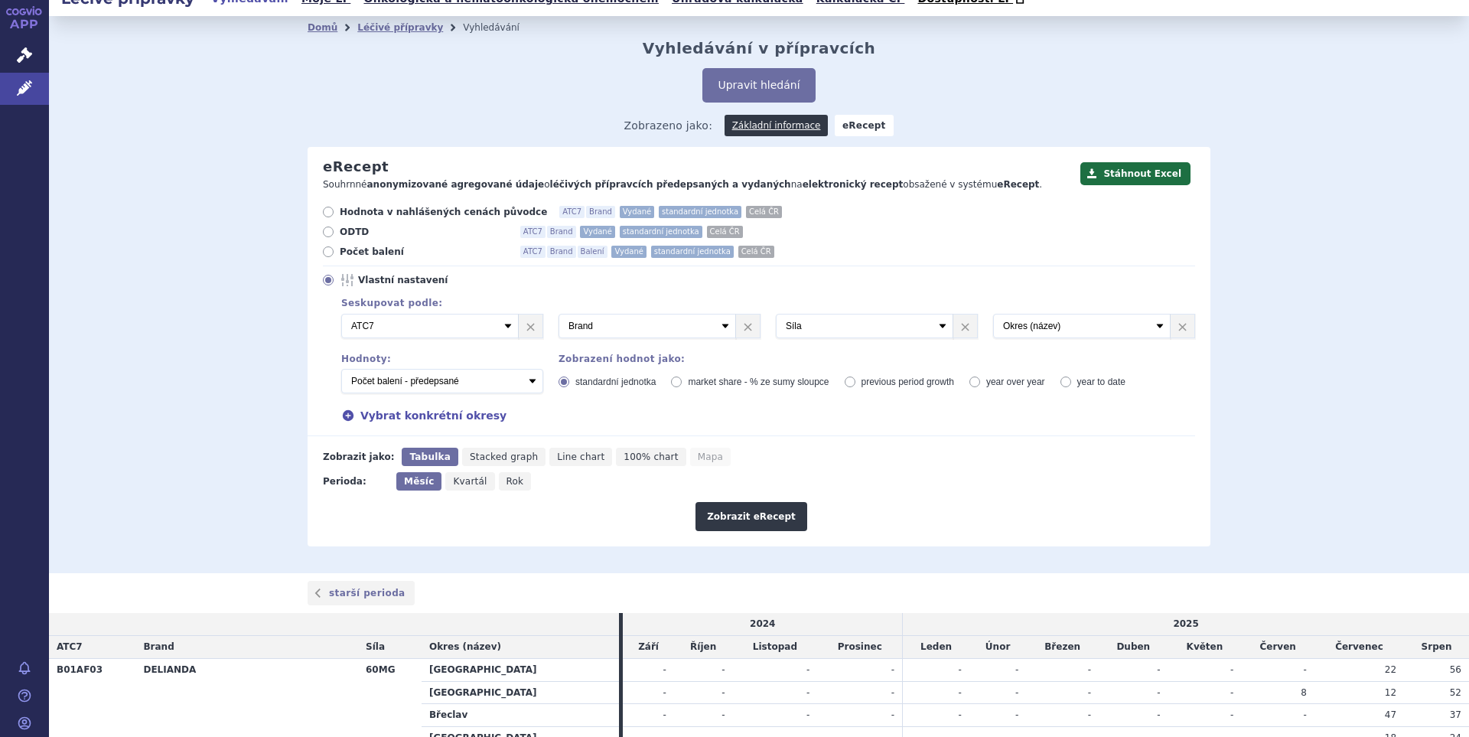
scroll to position [34, 0]
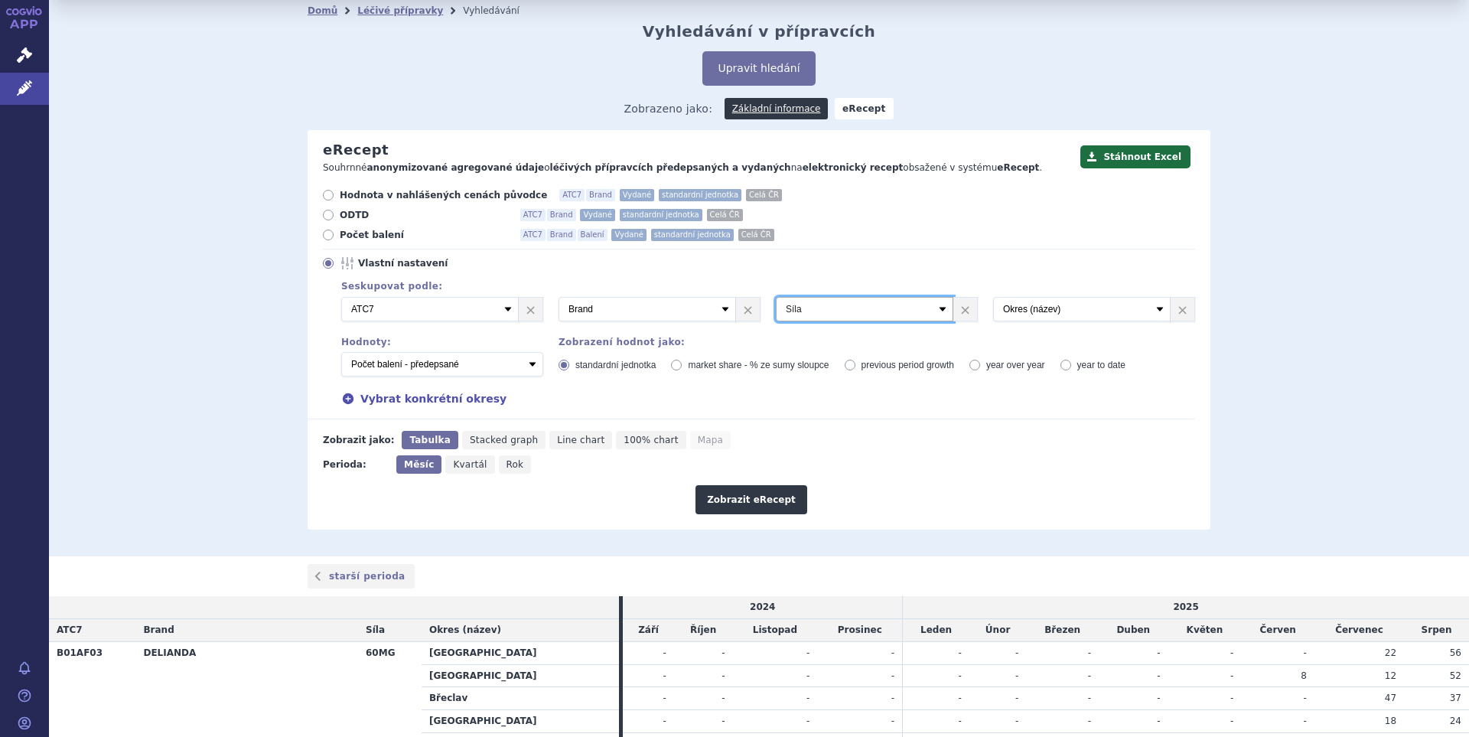
click at [935, 320] on select "Vyberte groupování ATC3 ATC5 ATC7 Brand Balení Síla Forma SÚKL kód MAH VPOIS Re…" at bounding box center [864, 309] width 177 height 24
select select "package"
click at [776, 298] on select "Vyberte groupování ATC3 ATC5 ATC7 Brand Balení Síla Forma SÚKL kód MAH VPOIS Re…" at bounding box center [864, 309] width 177 height 24
click at [747, 510] on button "Zobrazit eRecept" at bounding box center [751, 499] width 112 height 29
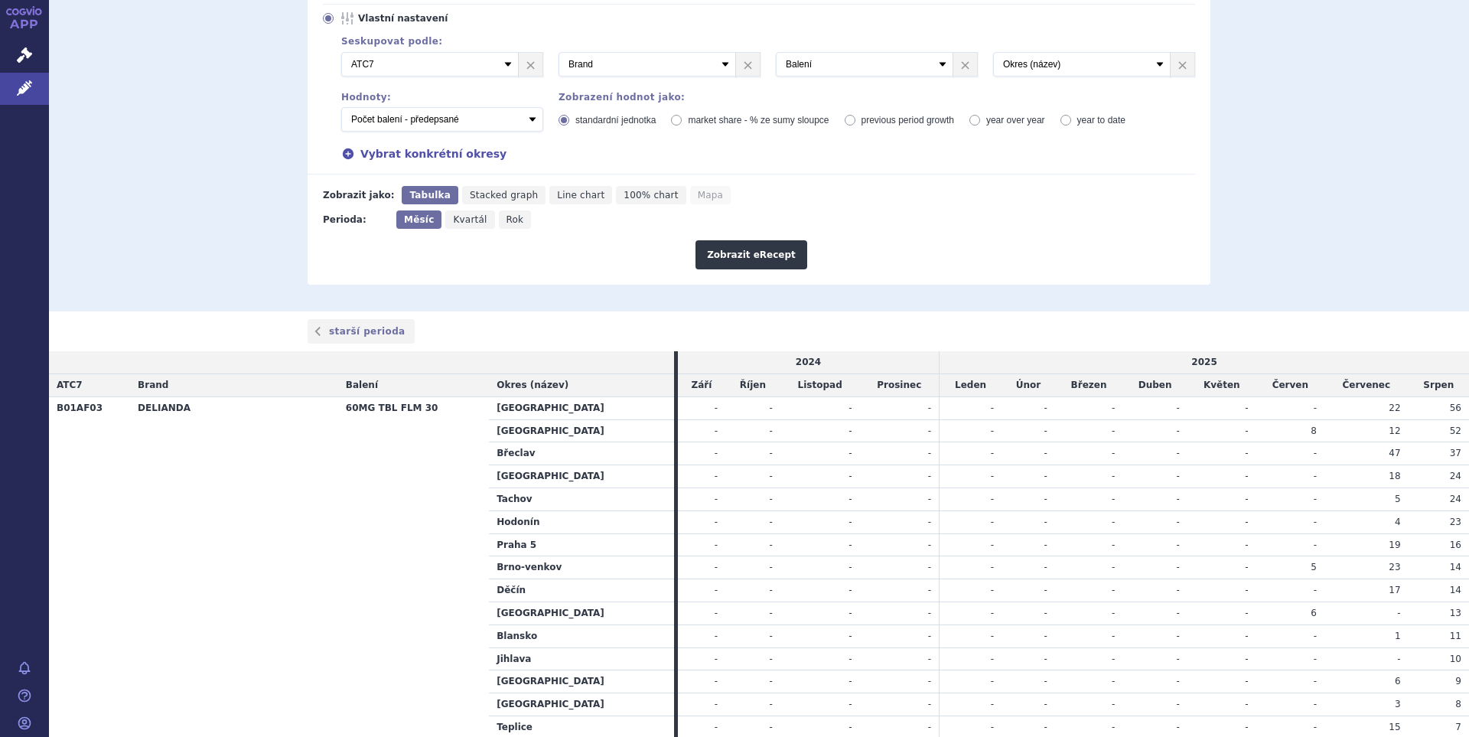
scroll to position [204, 0]
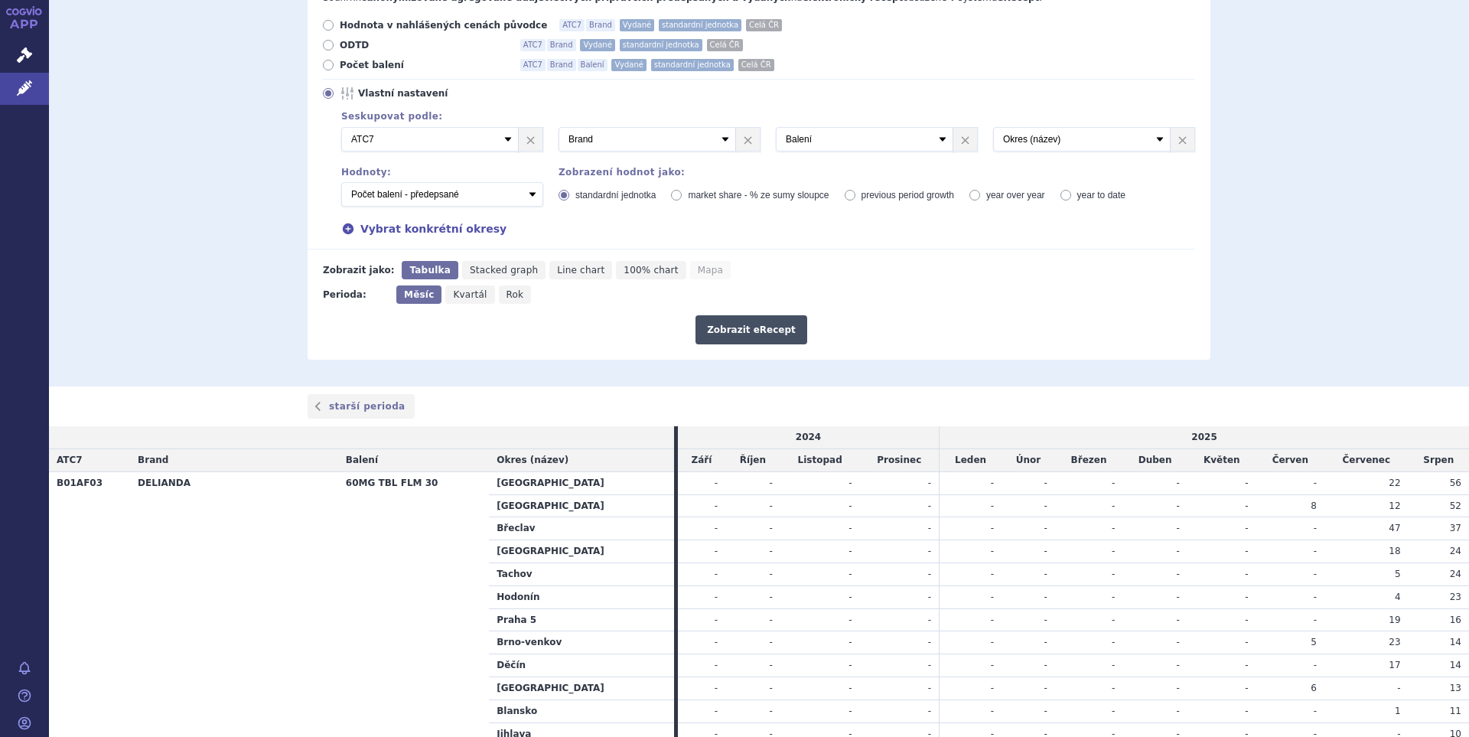
click at [750, 333] on button "Zobrazit eRecept" at bounding box center [751, 329] width 112 height 29
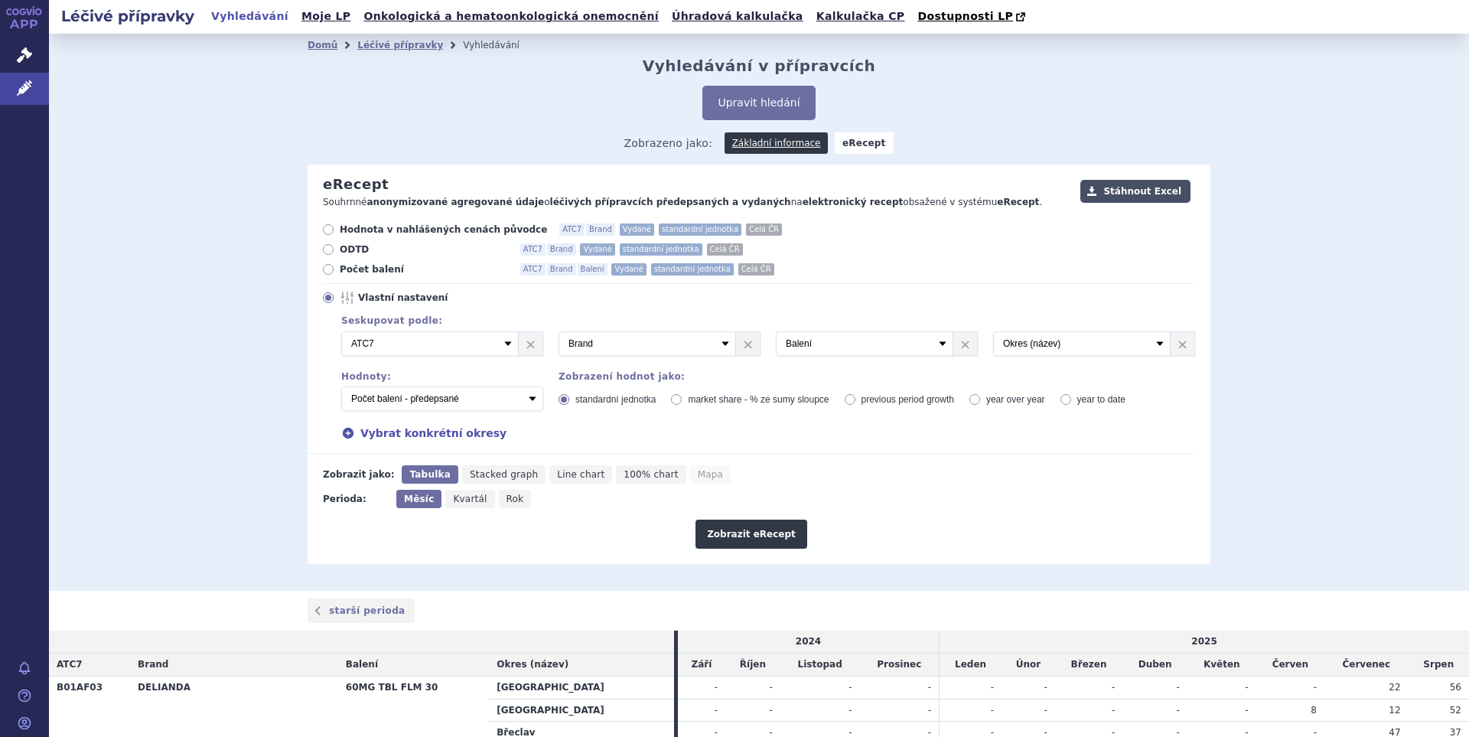
click at [1139, 197] on button "Stáhnout Excel" at bounding box center [1135, 191] width 110 height 23
